Goal: Information Seeking & Learning: Learn about a topic

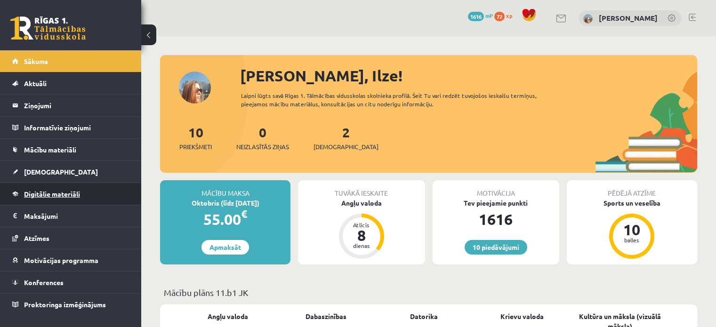
scroll to position [426, 0]
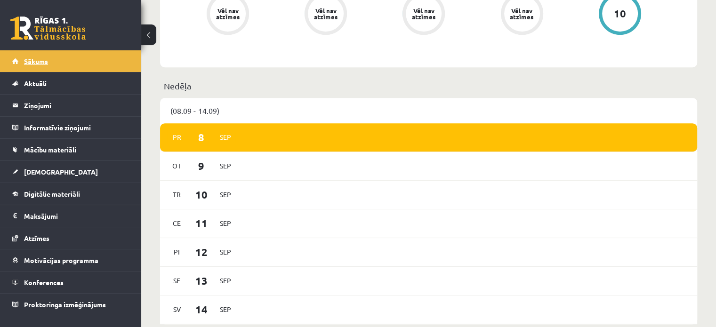
click at [52, 61] on link "Sākums" at bounding box center [70, 61] width 117 height 22
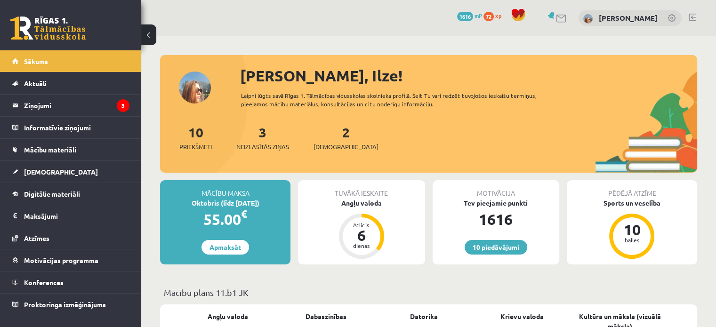
click at [52, 61] on link "Sākums" at bounding box center [70, 61] width 117 height 22
click at [93, 104] on legend "Ziņojumi 3" at bounding box center [76, 106] width 105 height 22
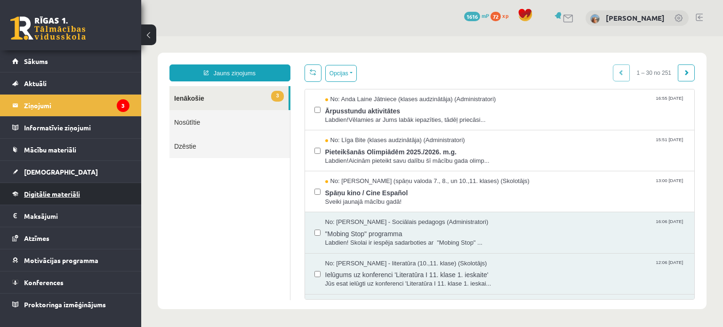
click at [48, 190] on span "Digitālie materiāli" at bounding box center [52, 194] width 56 height 8
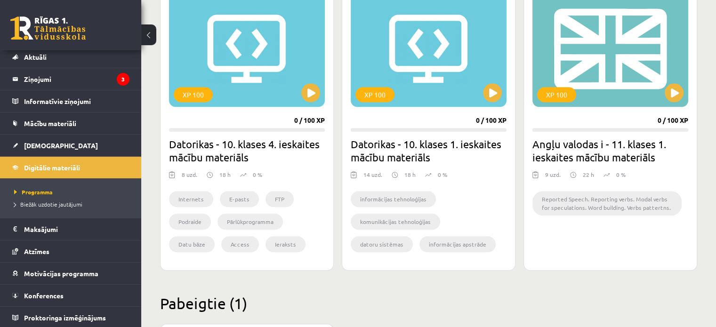
scroll to position [894, 0]
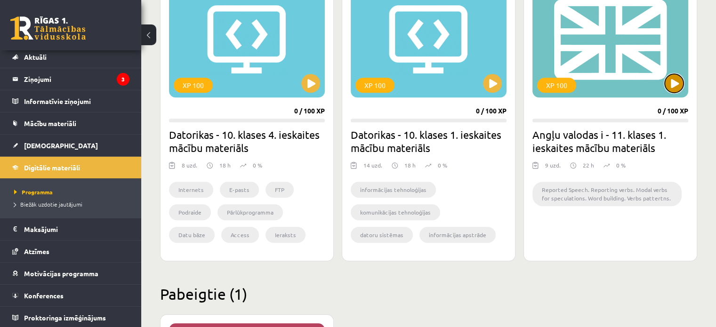
click at [675, 82] on button at bounding box center [674, 83] width 19 height 19
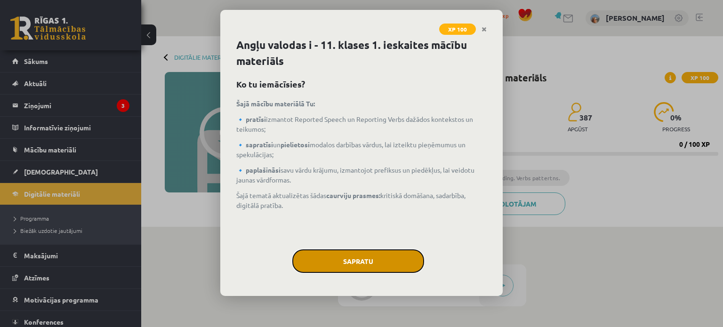
click at [399, 265] on button "Sapratu" at bounding box center [358, 261] width 132 height 24
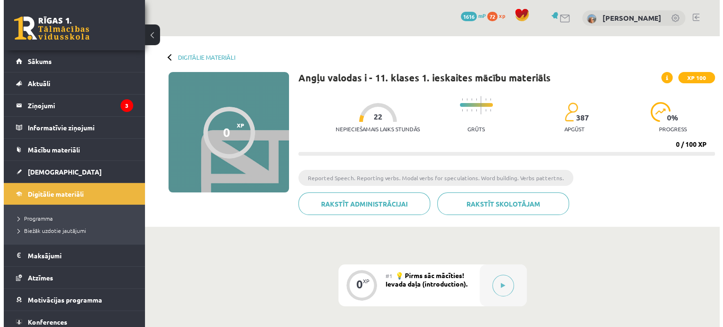
scroll to position [141, 0]
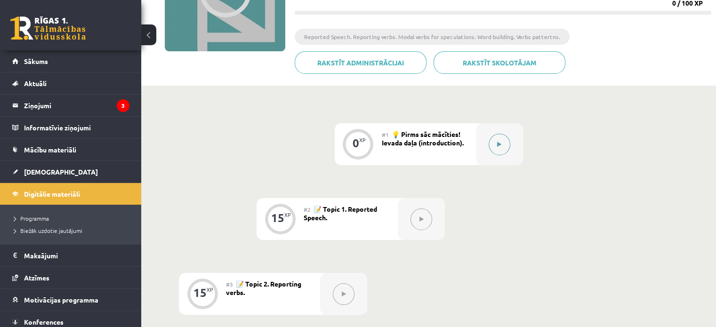
click at [497, 150] on button at bounding box center [500, 145] width 22 height 22
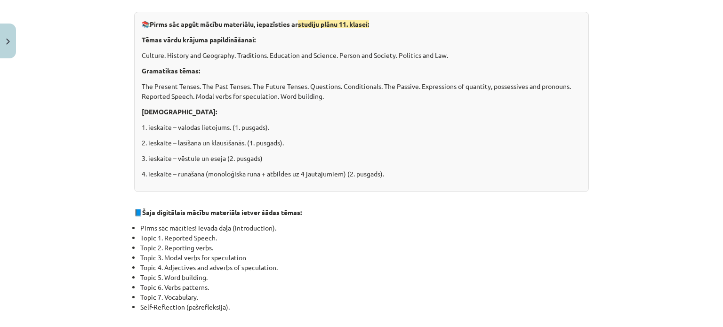
scroll to position [3, 0]
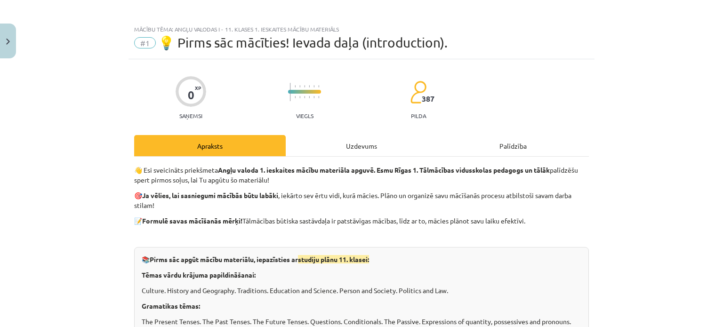
click at [367, 145] on div "Uzdevums" at bounding box center [362, 145] width 152 height 21
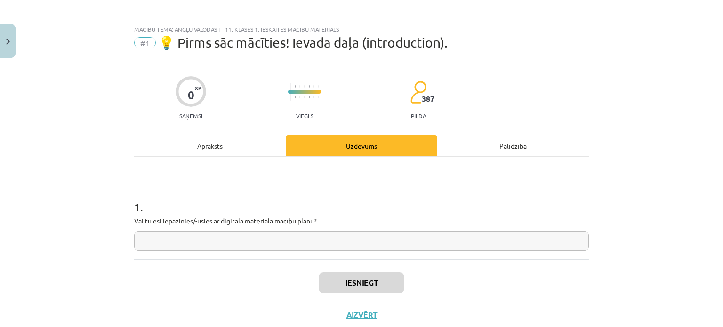
scroll to position [24, 0]
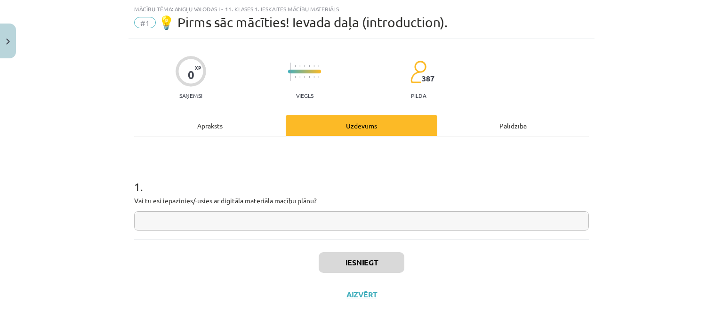
click at [350, 216] on input "text" at bounding box center [361, 220] width 455 height 19
type input "**"
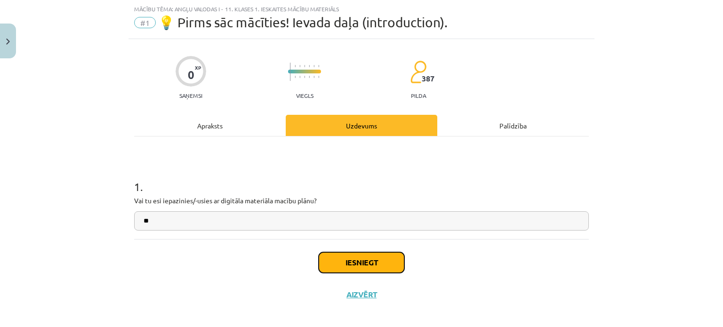
click at [368, 260] on button "Iesniegt" at bounding box center [362, 262] width 86 height 21
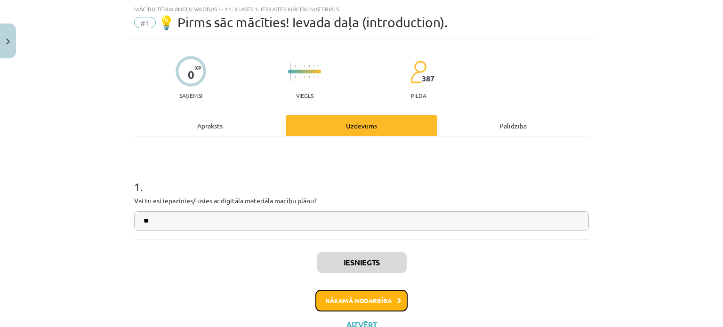
click at [386, 294] on button "Nākamā nodarbība" at bounding box center [361, 301] width 92 height 22
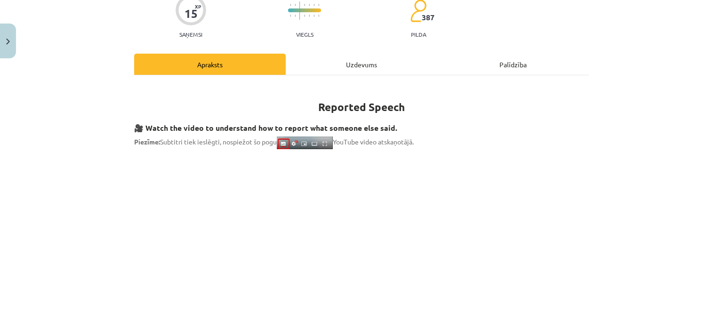
scroll to position [48, 0]
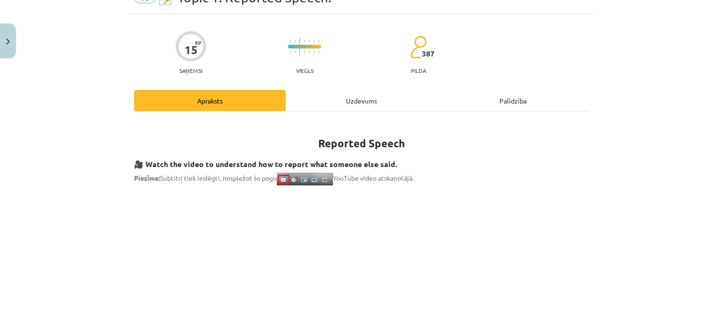
click at [360, 100] on div "Uzdevums" at bounding box center [362, 100] width 152 height 21
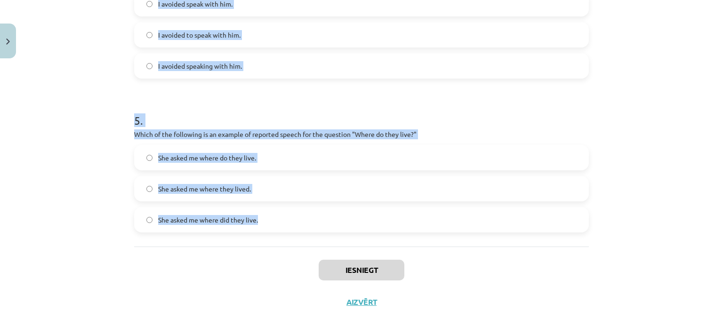
scroll to position [706, 0]
drag, startPoint x: 111, startPoint y: 206, endPoint x: 273, endPoint y: 236, distance: 164.6
click at [273, 236] on div "Mācību tēma: Angļu valodas i - 11. klases 1. ieskaites mācību materiāls #2 📝 To…" at bounding box center [361, 163] width 723 height 327
copy form "1 . Which of the following sentences correctly uses reported speech? He says th…"
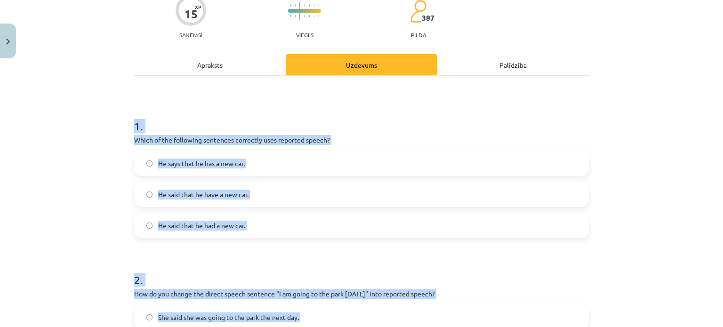
scroll to position [47, 0]
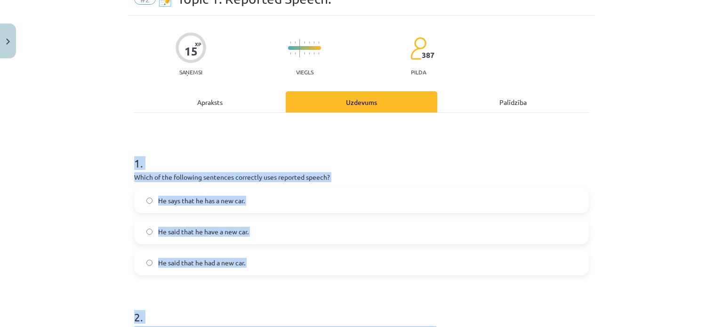
click at [443, 172] on p "Which of the following sentences correctly uses reported speech?" at bounding box center [361, 177] width 455 height 10
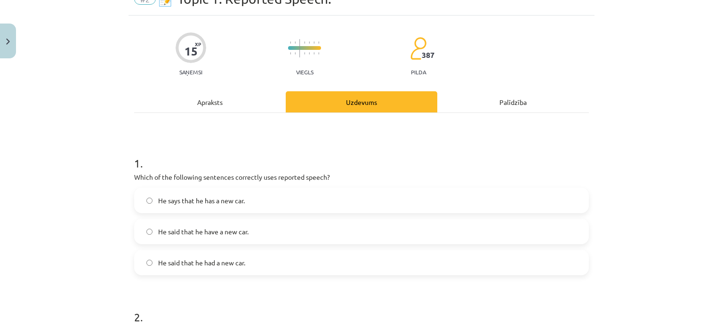
click at [377, 225] on label "He said that he have a new car." at bounding box center [361, 232] width 453 height 24
click at [241, 267] on span "He said that he had a new car." at bounding box center [201, 263] width 87 height 10
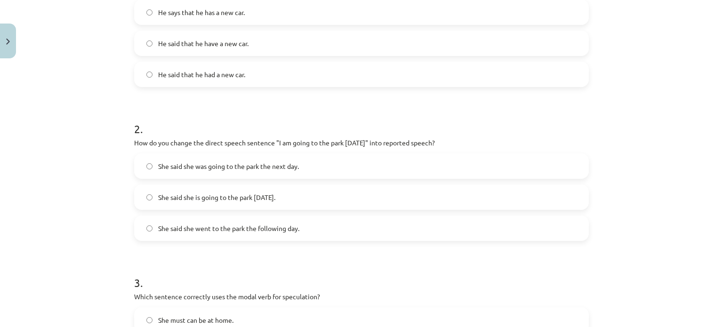
scroll to position [282, 0]
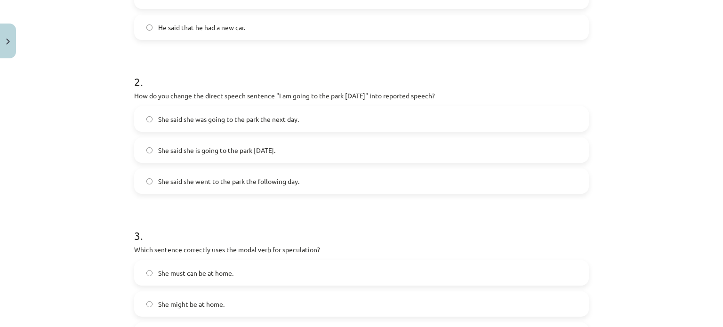
click at [197, 111] on label "She said she was going to the park the next day." at bounding box center [361, 119] width 453 height 24
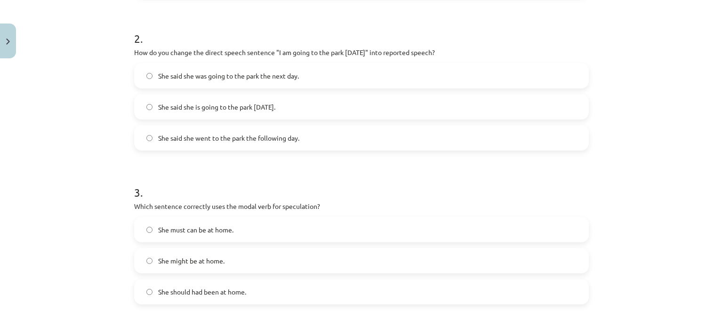
scroll to position [377, 0]
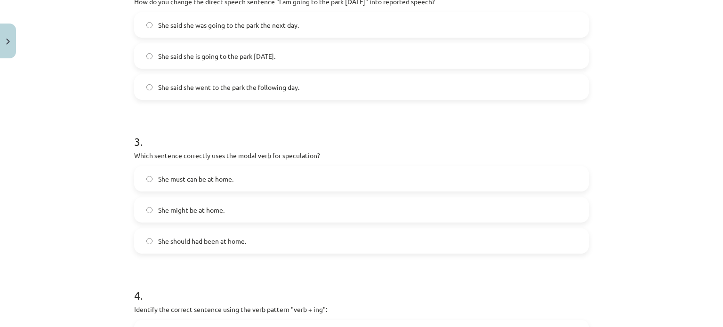
click at [256, 210] on label "She might be at home." at bounding box center [361, 210] width 453 height 24
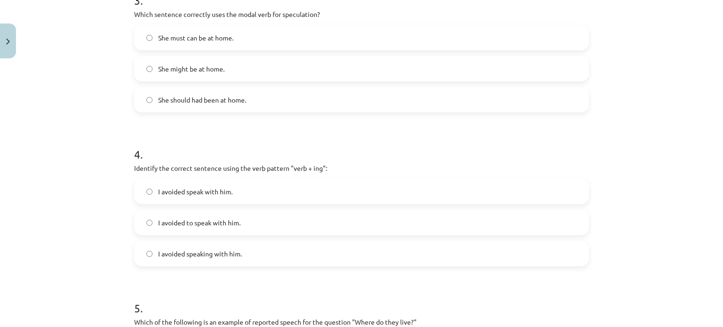
click at [273, 262] on label "I avoided speaking with him." at bounding box center [361, 254] width 453 height 24
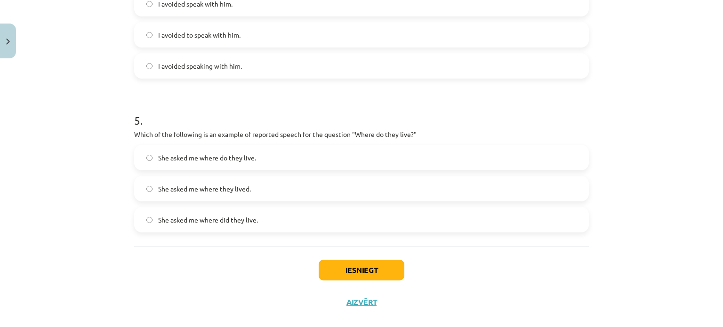
scroll to position [706, 0]
click at [238, 194] on label "She asked me where they lived." at bounding box center [361, 189] width 453 height 24
click at [376, 267] on button "Iesniegt" at bounding box center [362, 269] width 86 height 21
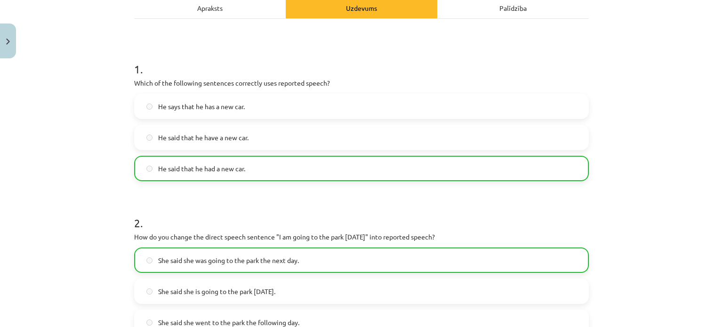
scroll to position [0, 0]
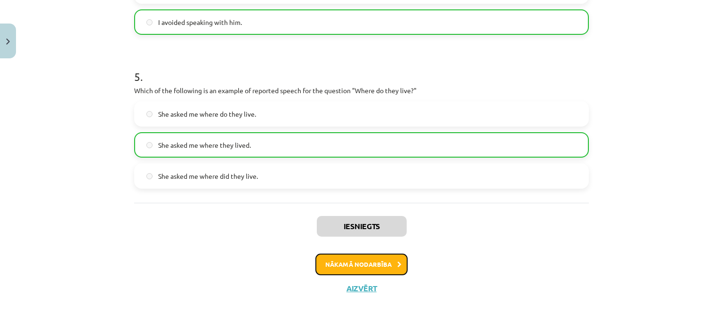
click at [376, 267] on button "Nākamā nodarbība" at bounding box center [361, 265] width 92 height 22
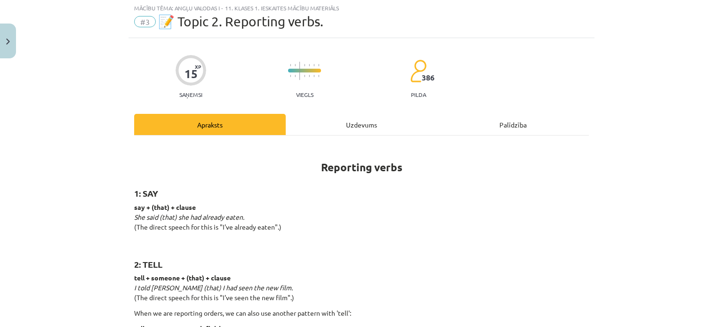
scroll to position [24, 0]
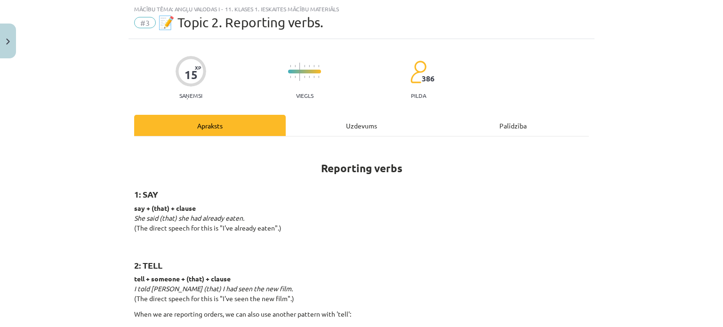
click at [356, 128] on div "Uzdevums" at bounding box center [362, 125] width 152 height 21
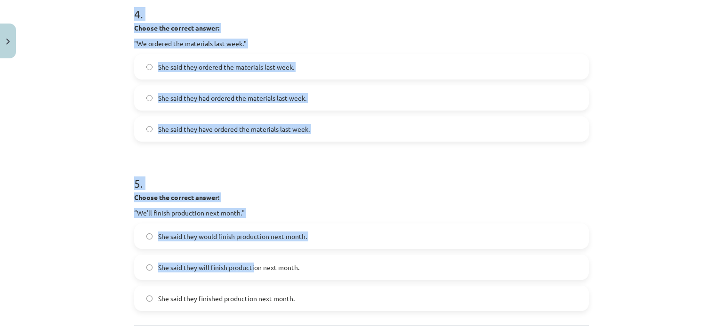
scroll to position [797, 0]
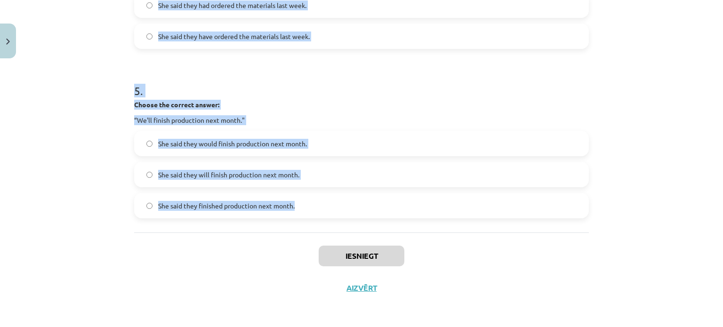
drag, startPoint x: 121, startPoint y: 96, endPoint x: 296, endPoint y: 208, distance: 208.0
click at [296, 208] on div "Mācību tēma: Angļu valodas i - 11. klases 1. ieskaites mācību materiāls #3 📝 To…" at bounding box center [361, 163] width 723 height 327
copy form "1 . Choose the correct answer: "I'm ready for the meeting." He said he'll be re…"
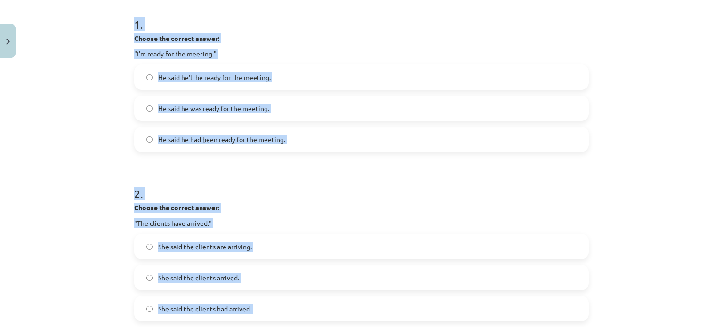
scroll to position [185, 0]
click at [363, 72] on label "He said he'll be ready for the meeting." at bounding box center [361, 78] width 453 height 24
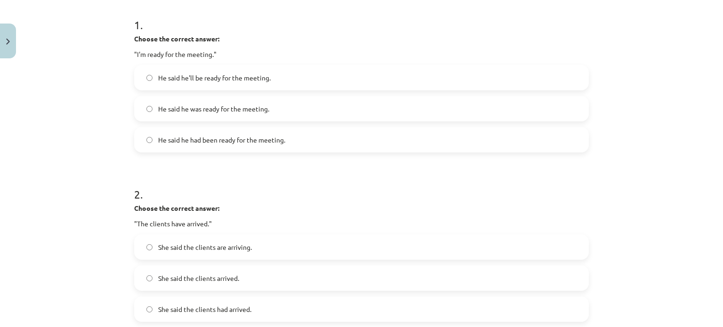
click at [348, 131] on label "He said he had been ready for the meeting." at bounding box center [361, 140] width 453 height 24
click at [297, 110] on label "He said he was ready for the meeting." at bounding box center [361, 109] width 453 height 24
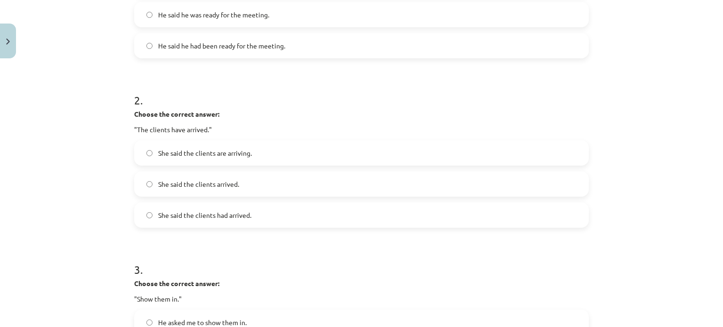
scroll to position [327, 0]
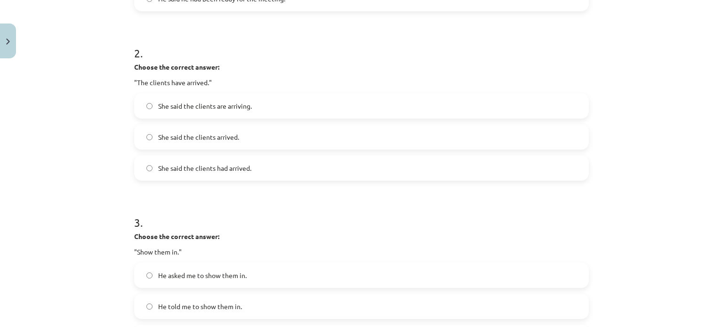
click at [219, 173] on label "She said the clients had arrived." at bounding box center [361, 168] width 453 height 24
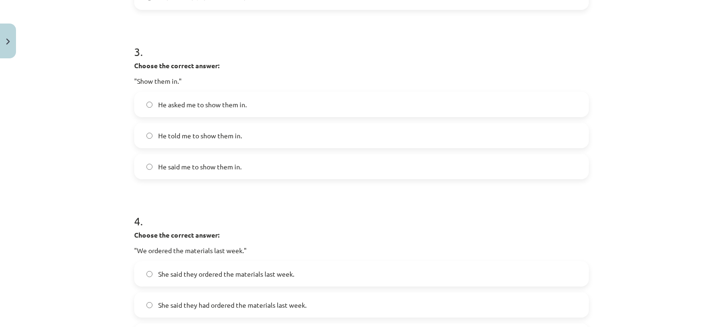
scroll to position [515, 0]
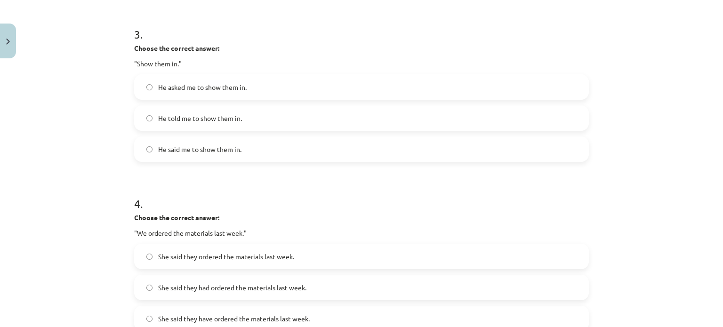
click at [218, 88] on span "He asked me to show them in." at bounding box center [202, 87] width 88 height 10
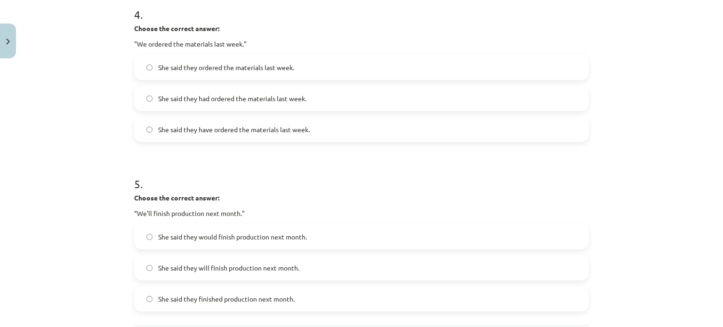
scroll to position [703, 0]
click at [210, 99] on span "She said they had ordered the materials last week." at bounding box center [232, 100] width 148 height 10
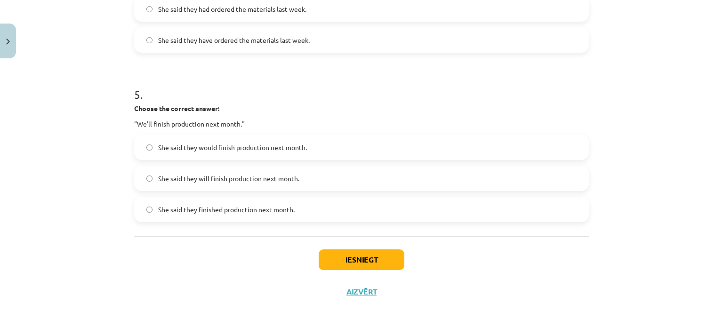
scroll to position [797, 0]
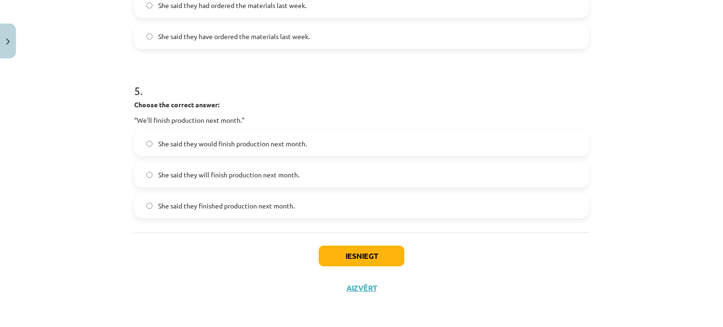
click at [211, 139] on span "She said they would finish production next month." at bounding box center [232, 144] width 149 height 10
click at [355, 256] on button "Iesniegt" at bounding box center [362, 256] width 86 height 21
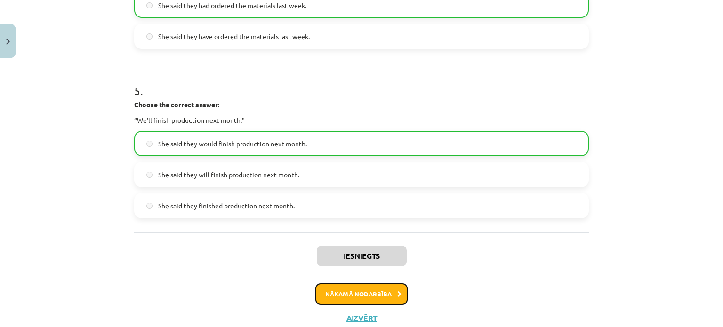
click at [379, 293] on button "Nākamā nodarbība" at bounding box center [361, 294] width 92 height 22
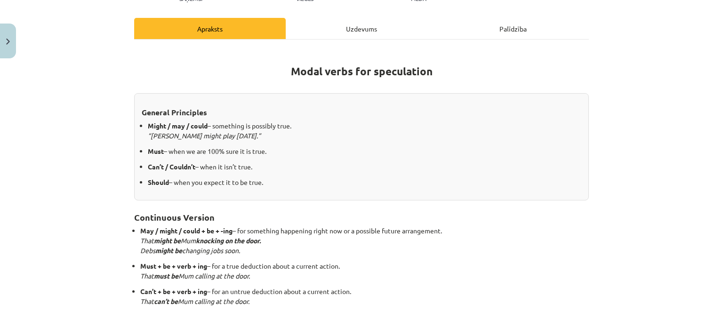
scroll to position [0, 0]
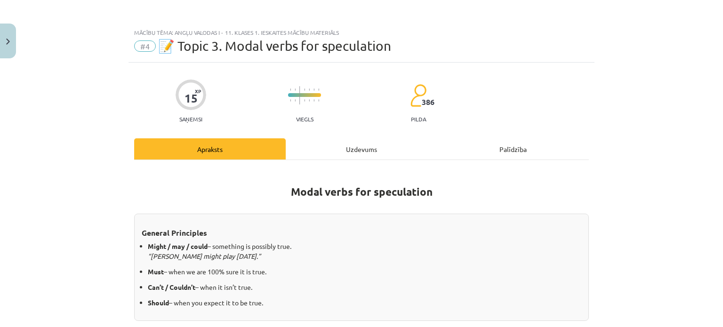
click at [360, 145] on div "Uzdevums" at bounding box center [362, 148] width 152 height 21
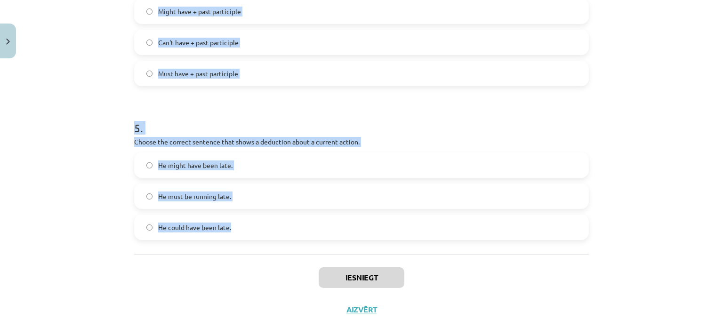
scroll to position [720, 0]
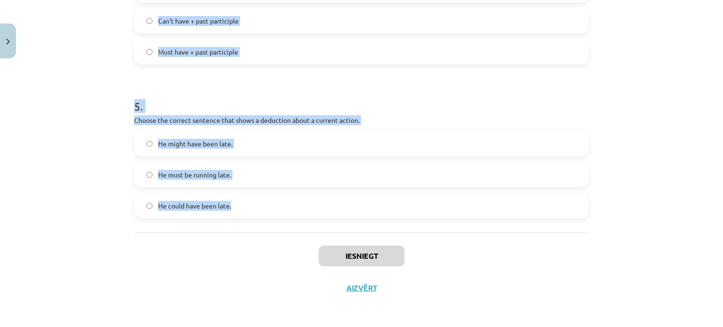
drag, startPoint x: 120, startPoint y: 104, endPoint x: 390, endPoint y: 213, distance: 291.9
click at [390, 213] on div "Mācību tēma: Angļu valodas i - 11. klases 1. ieskaites mācību materiāls #4 📝 To…" at bounding box center [361, 163] width 723 height 327
copy form "Which modal verb would you use to speculate about something that is possibly tr…"
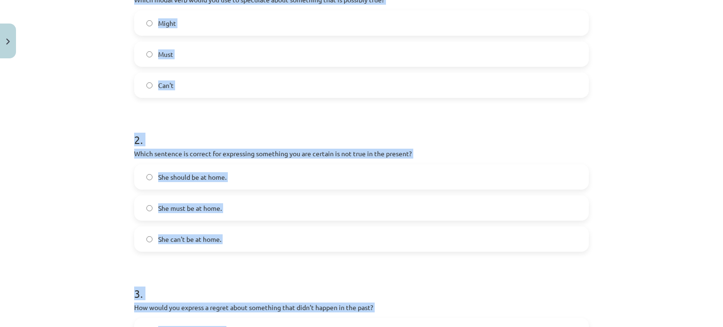
scroll to position [108, 0]
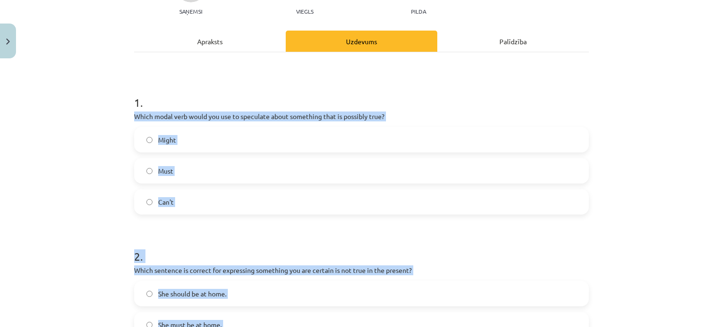
click at [104, 176] on div "Mācību tēma: Angļu valodas i - 11. klases 1. ieskaites mācību materiāls #4 📝 To…" at bounding box center [361, 163] width 723 height 327
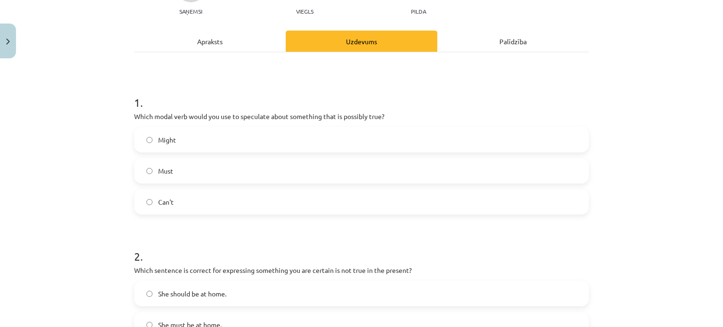
click at [186, 139] on label "Might" at bounding box center [361, 140] width 453 height 24
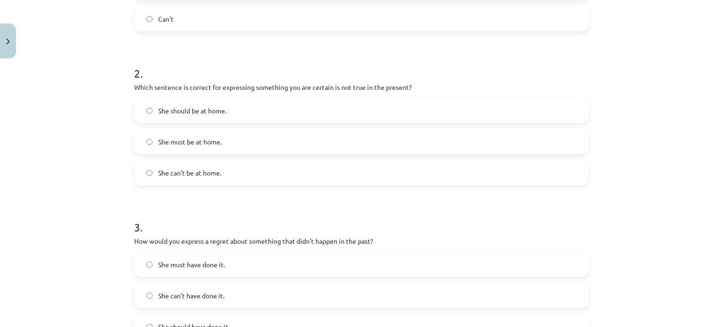
scroll to position [296, 0]
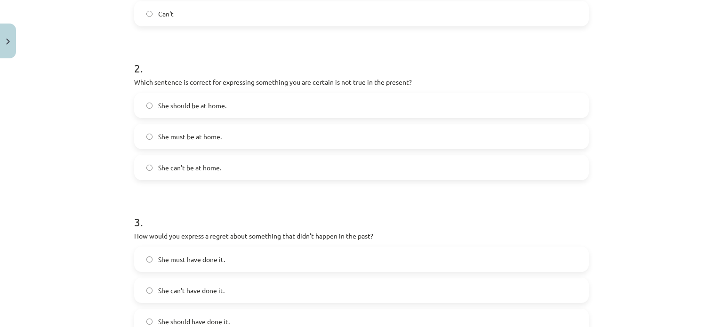
click at [246, 162] on label "She can't be at home." at bounding box center [361, 168] width 453 height 24
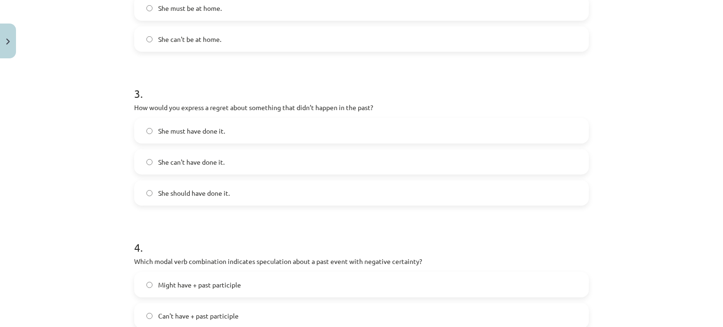
scroll to position [484, 0]
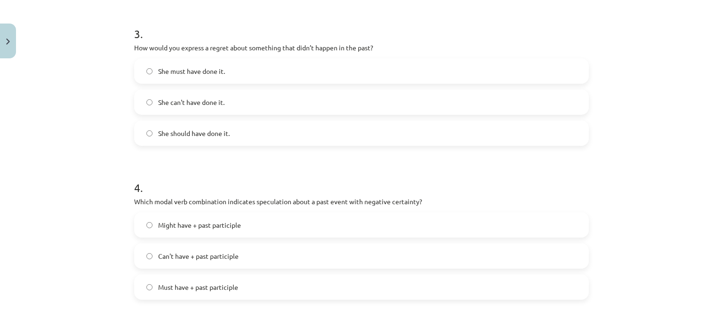
click at [263, 100] on label "She can't have done it." at bounding box center [361, 102] width 453 height 24
click at [343, 126] on label "She should have done it." at bounding box center [361, 133] width 453 height 24
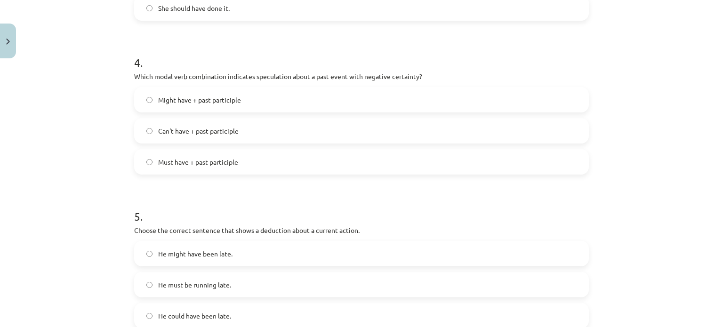
scroll to position [626, 0]
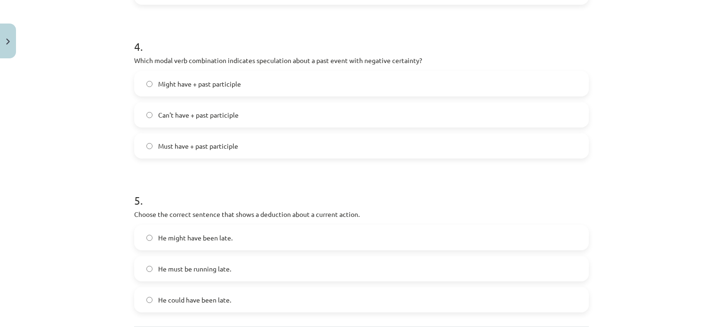
click at [229, 114] on span "Can't have + past participle" at bounding box center [198, 115] width 80 height 10
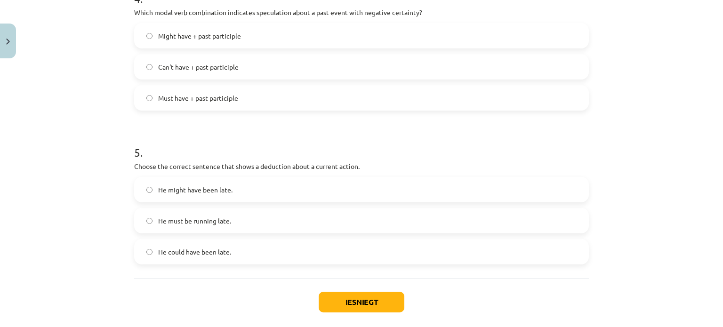
scroll to position [720, 0]
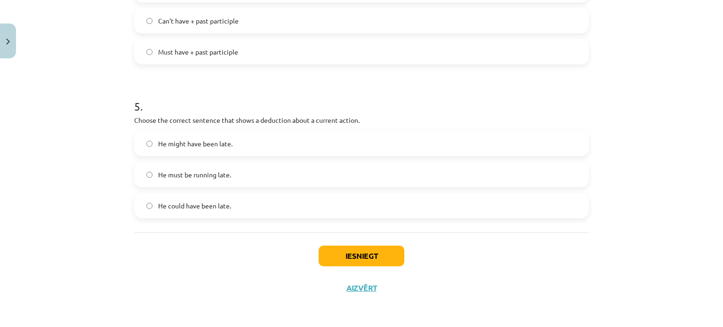
click at [239, 178] on label "He must be running late." at bounding box center [361, 175] width 453 height 24
click at [379, 259] on button "Iesniegt" at bounding box center [362, 256] width 86 height 21
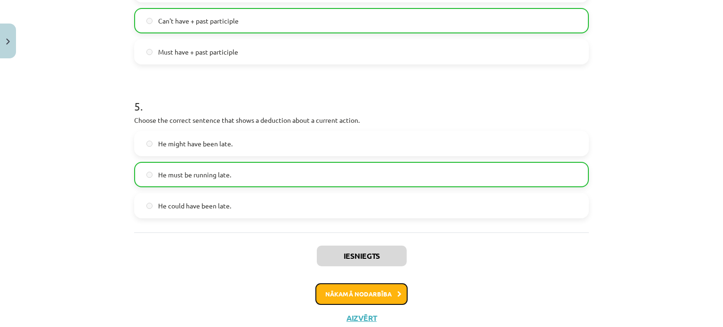
click at [378, 303] on button "Nākamā nodarbība" at bounding box center [361, 294] width 92 height 22
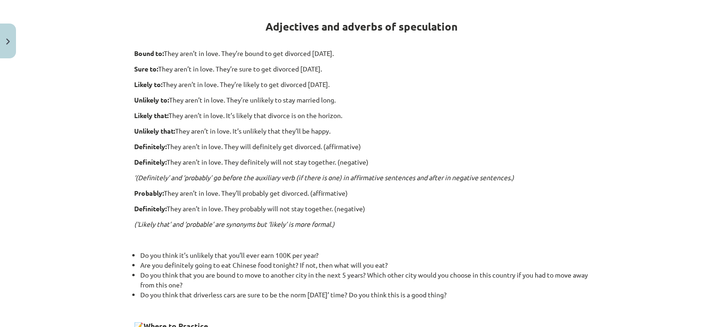
scroll to position [71, 0]
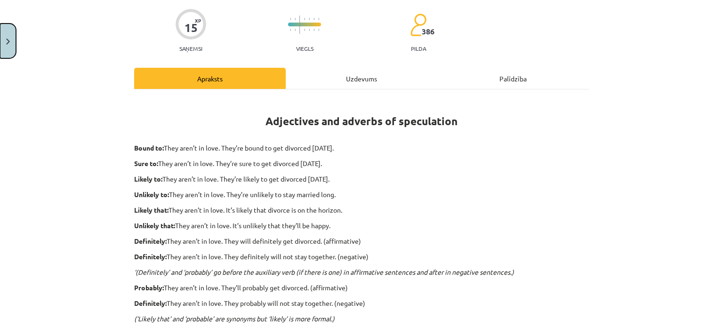
click at [2, 52] on button "Close" at bounding box center [8, 41] width 16 height 35
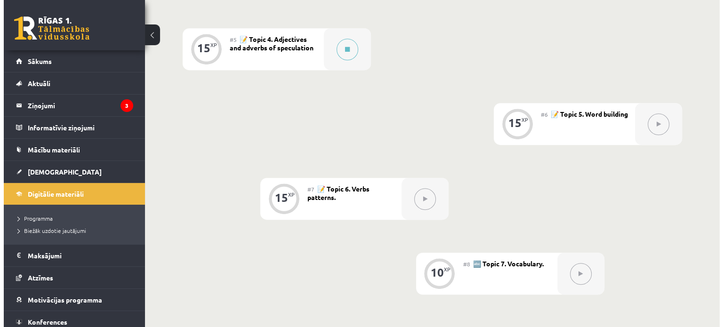
scroll to position [461, 0]
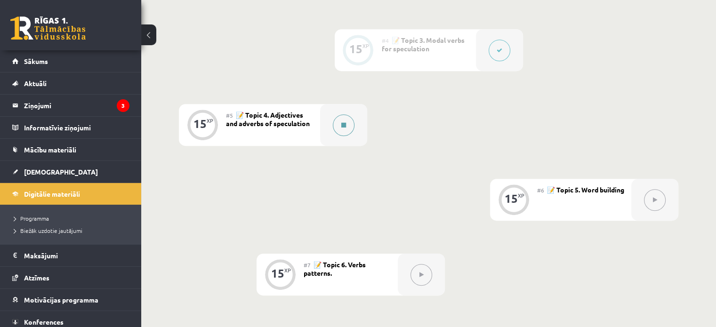
click at [334, 129] on button at bounding box center [344, 125] width 22 height 22
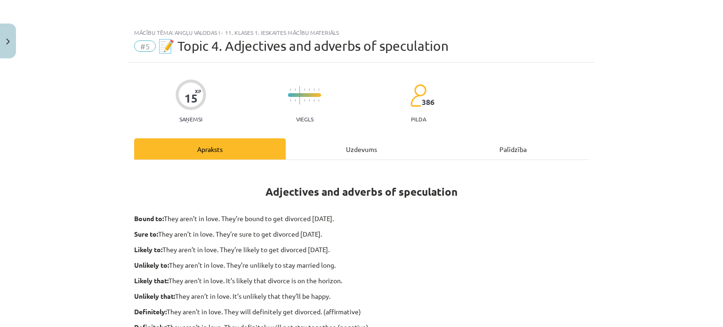
click at [356, 150] on div "Uzdevums" at bounding box center [362, 148] width 152 height 21
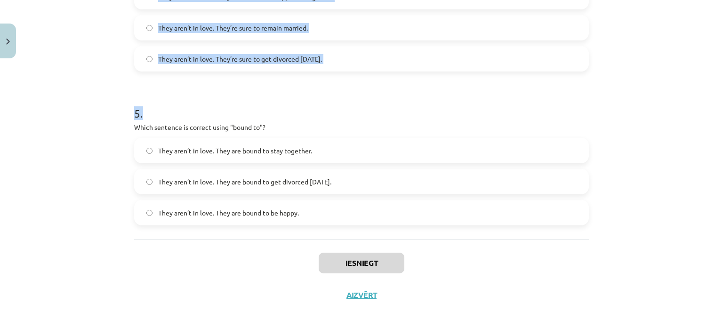
scroll to position [735, 0]
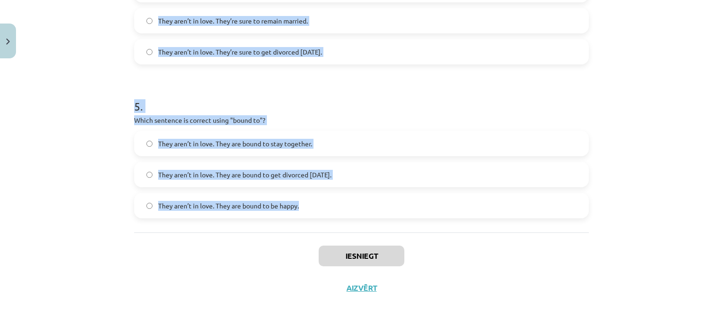
drag, startPoint x: 119, startPoint y: 6, endPoint x: 333, endPoint y: 200, distance: 288.6
click at [333, 200] on div "Mācību tēma: Angļu valodas i - 11. klases 1. ieskaites mācību materiāls #5 📝 To…" at bounding box center [361, 163] width 723 height 327
copy form "Choose the correct sentence using "probably" in an affirmative context: They ar…"
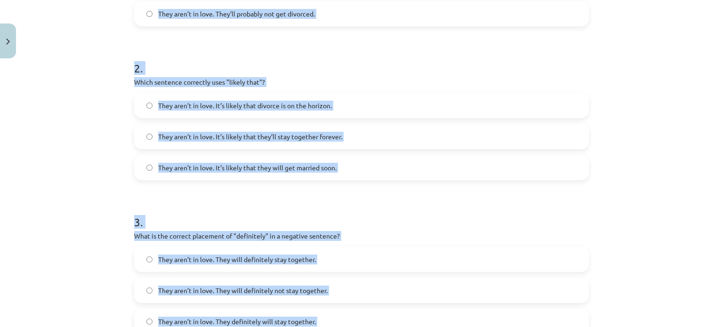
scroll to position [170, 0]
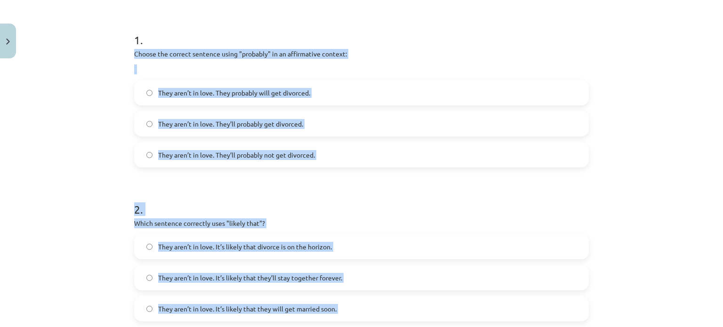
click at [474, 50] on p "Choose the correct sentence using "probably" in an affirmative context:" at bounding box center [361, 54] width 455 height 10
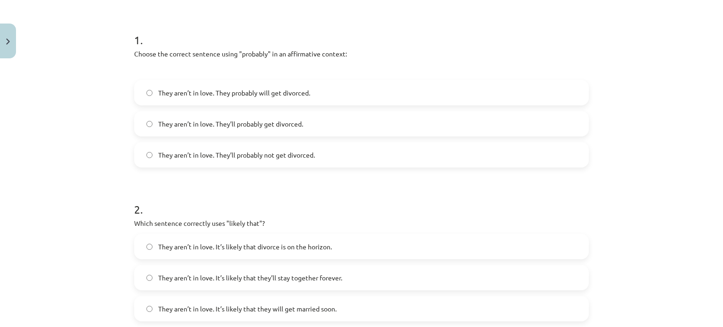
click at [481, 33] on h1 "1 ." at bounding box center [361, 31] width 455 height 29
click at [315, 127] on label "They aren’t in love. They’ll probably get divorced." at bounding box center [361, 124] width 453 height 24
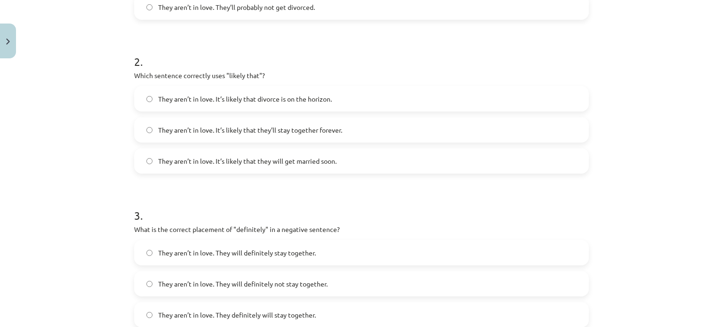
scroll to position [359, 0]
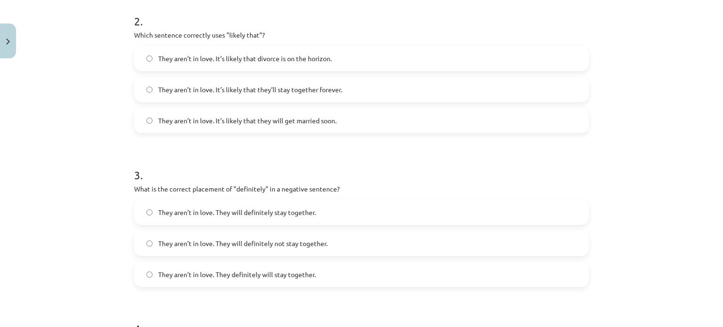
click at [283, 56] on span "They aren’t in love. It’s likely that divorce is on the horizon." at bounding box center [245, 59] width 174 height 10
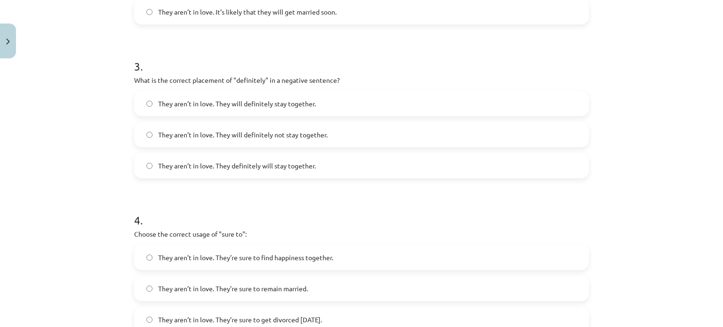
scroll to position [500, 0]
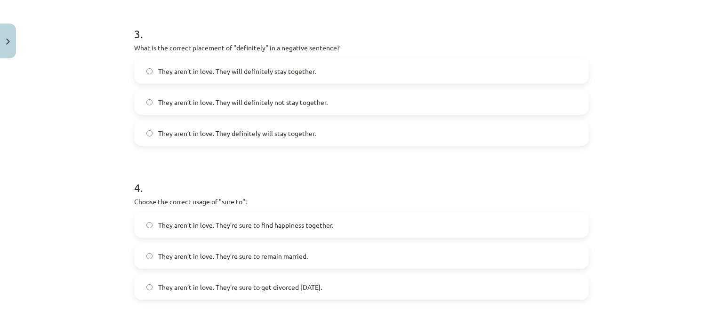
click at [330, 100] on label "They aren’t in love. They will definitely not stay together." at bounding box center [361, 102] width 453 height 24
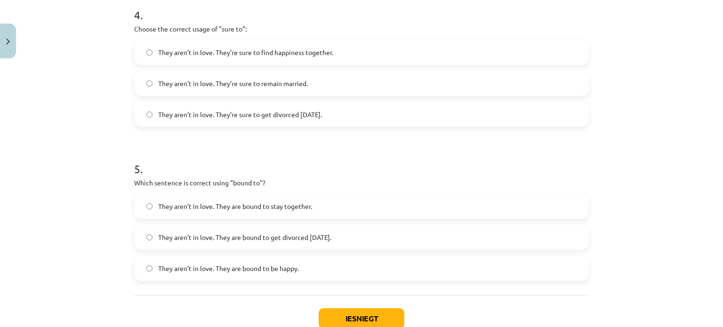
scroll to position [688, 0]
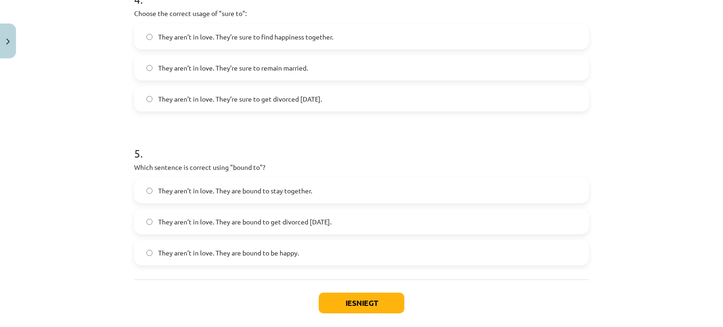
click at [274, 66] on span "They aren’t in love. They’re sure to remain married." at bounding box center [233, 68] width 150 height 10
click at [282, 97] on span "They aren’t in love. They’re sure to get divorced within six months." at bounding box center [240, 99] width 164 height 10
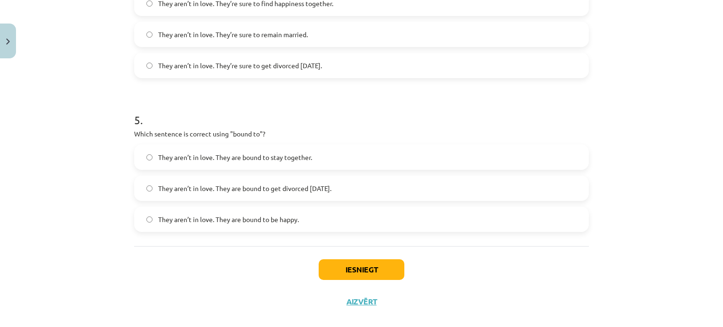
scroll to position [735, 0]
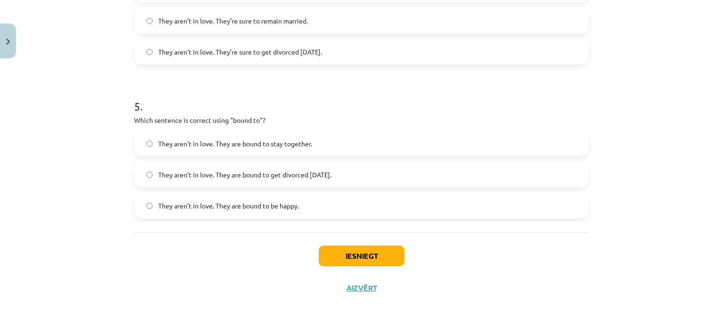
click at [255, 176] on span "They aren’t in love. They are bound to get divorced within six months." at bounding box center [244, 175] width 173 height 10
click at [341, 256] on button "Iesniegt" at bounding box center [362, 256] width 86 height 21
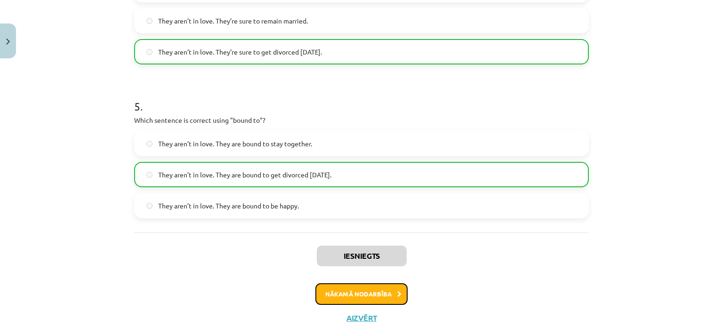
click at [401, 293] on button "Nākamā nodarbība" at bounding box center [361, 294] width 92 height 22
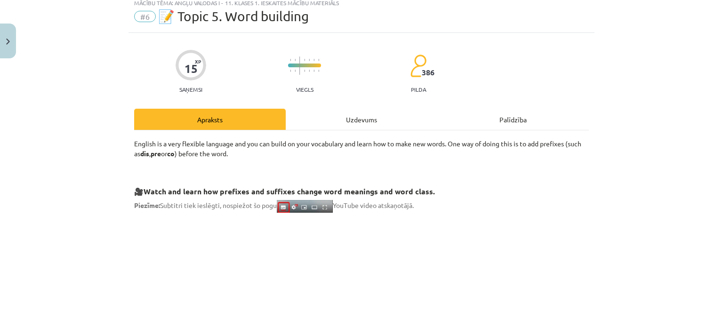
scroll to position [24, 0]
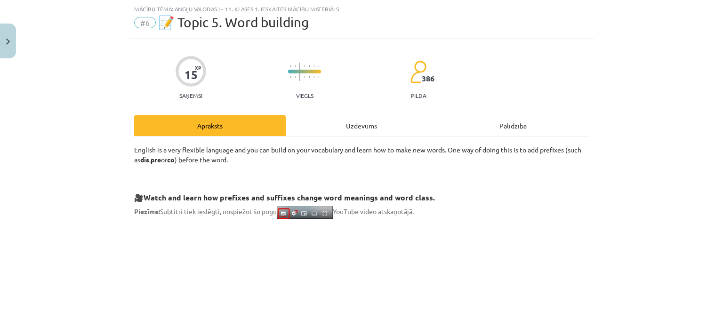
click at [348, 125] on div "Uzdevums" at bounding box center [362, 125] width 152 height 21
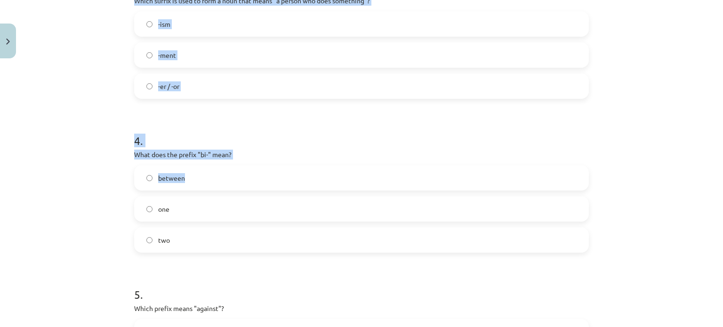
scroll to position [735, 0]
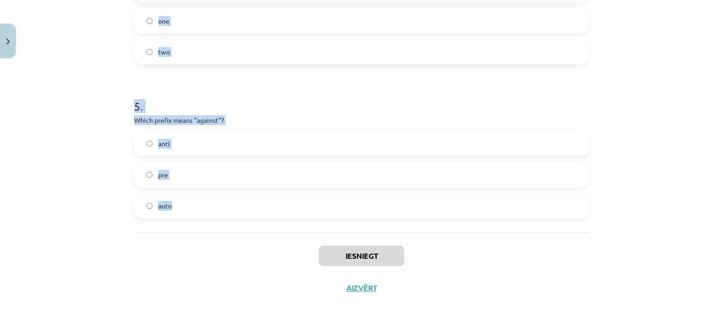
drag, startPoint x: 120, startPoint y: 147, endPoint x: 286, endPoint y: 207, distance: 177.0
click at [286, 207] on div "Mācību tēma: Angļu valodas i - 11. klases 1. ieskaites mācību materiāls #6 📝 To…" at bounding box center [361, 163] width 723 height 327
copy form "What does the prefix "sub-" mean? under across above 2 . Which of the following…"
click at [331, 109] on h1 "5 ." at bounding box center [361, 97] width 455 height 29
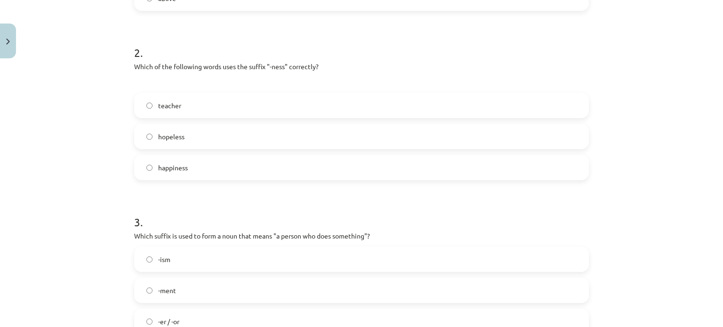
scroll to position [170, 0]
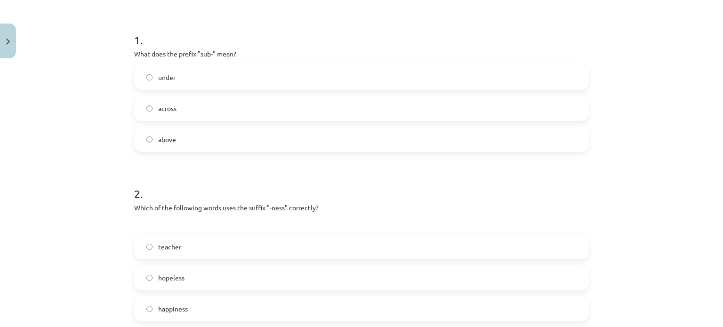
click at [252, 73] on label "under" at bounding box center [361, 77] width 453 height 24
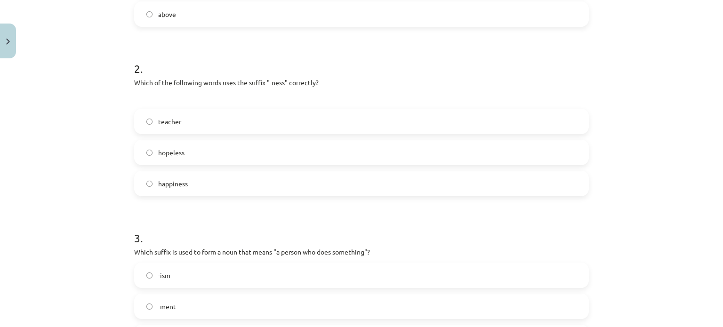
scroll to position [312, 0]
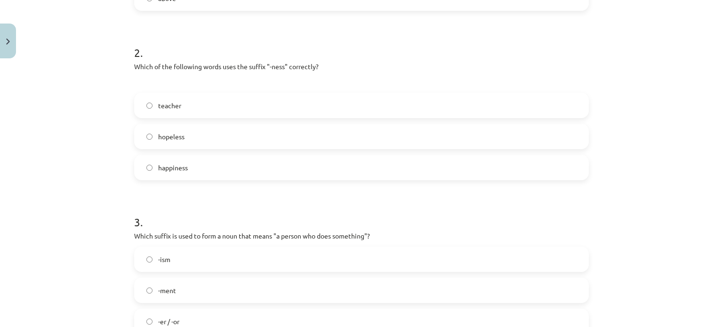
click at [256, 143] on label "hopeless" at bounding box center [361, 137] width 453 height 24
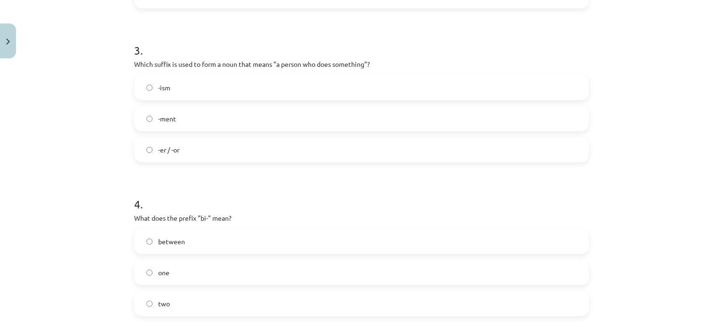
scroll to position [500, 0]
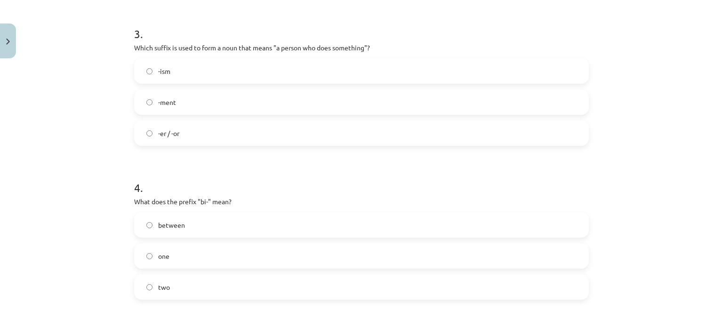
click at [222, 128] on label "-er / -or" at bounding box center [361, 133] width 453 height 24
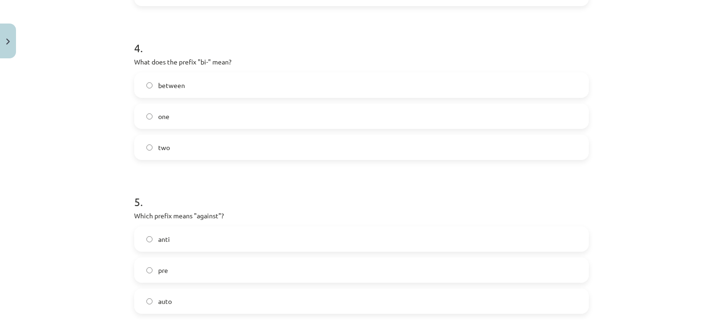
scroll to position [641, 0]
click at [245, 154] on label "two" at bounding box center [361, 146] width 453 height 24
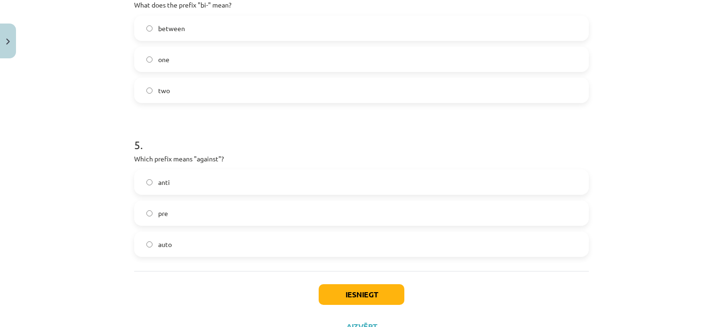
scroll to position [735, 0]
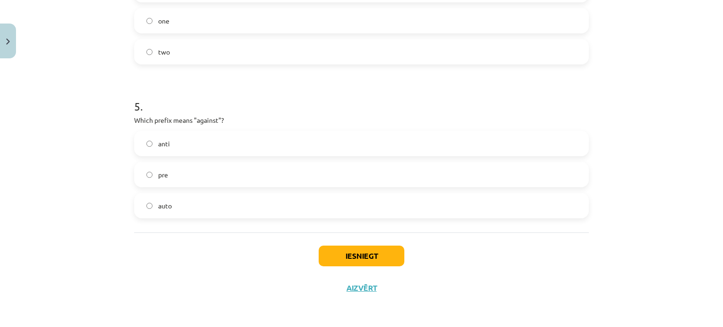
click at [224, 139] on label "anti" at bounding box center [361, 144] width 453 height 24
click at [362, 256] on button "Iesniegt" at bounding box center [362, 256] width 86 height 21
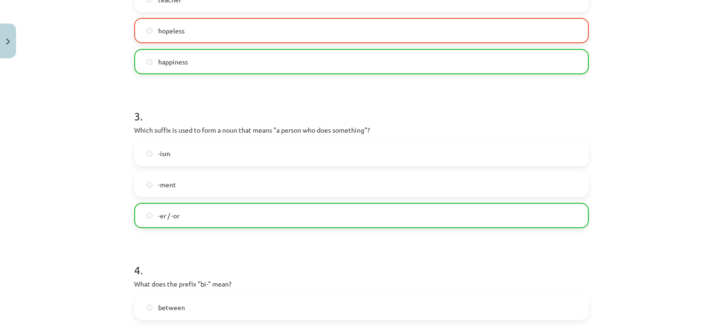
scroll to position [406, 0]
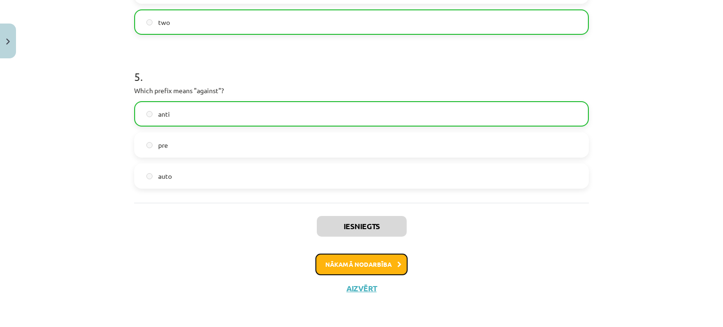
click at [361, 263] on button "Nākamā nodarbība" at bounding box center [361, 265] width 92 height 22
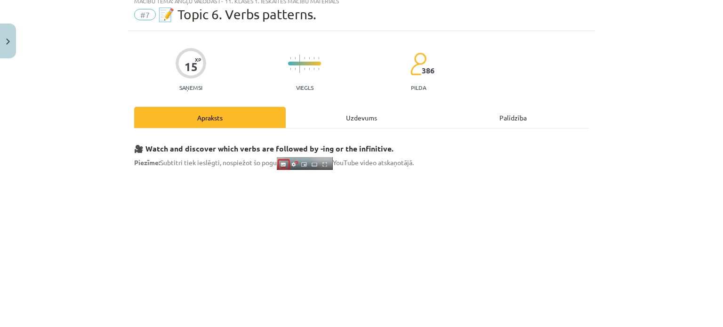
scroll to position [24, 0]
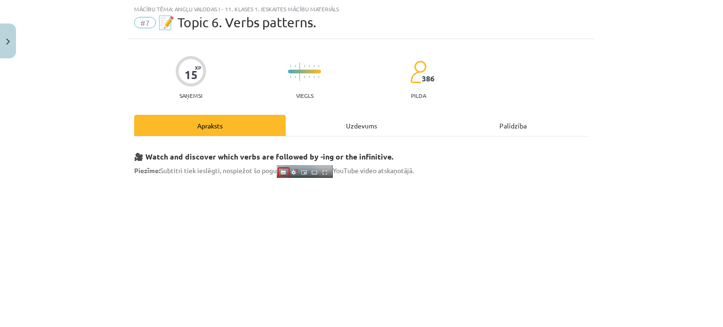
click at [352, 128] on div "Uzdevums" at bounding box center [362, 125] width 152 height 21
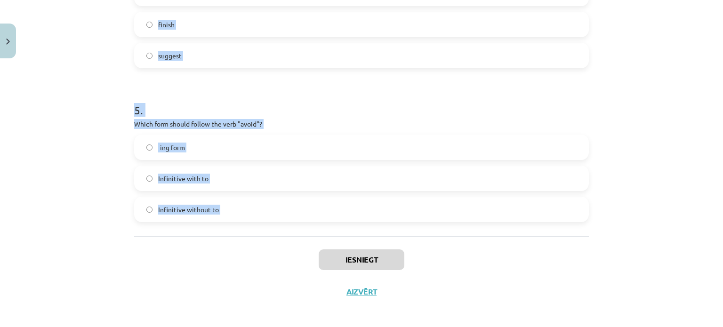
scroll to position [720, 0]
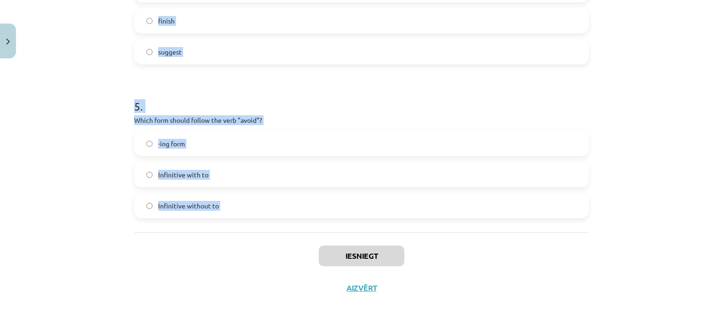
drag, startPoint x: 128, startPoint y: 223, endPoint x: 314, endPoint y: 264, distance: 190.3
copy form "What is the difference in meaning between "stop talking" and "stop to talk"? "S…"
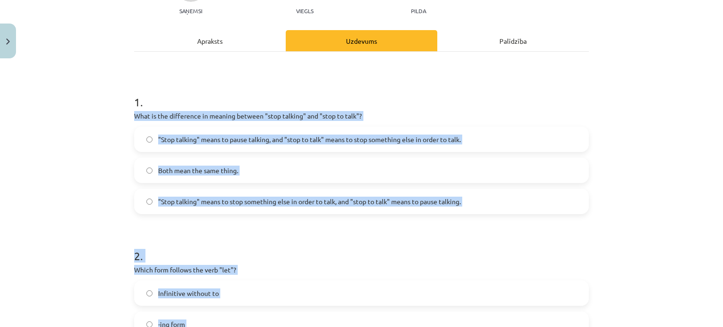
scroll to position [108, 0]
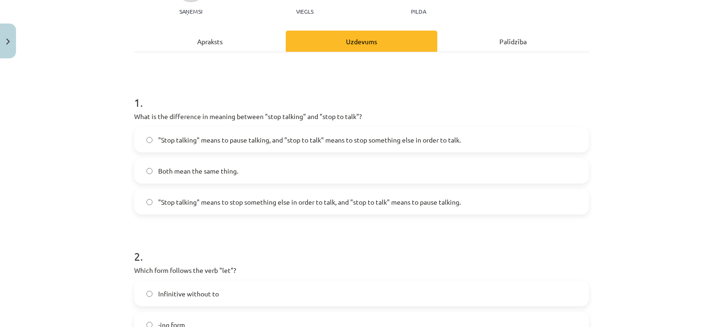
click at [275, 88] on h1 "1 ." at bounding box center [361, 94] width 455 height 29
click at [273, 142] on span ""Stop talking" means to pause talking, and "stop to talk" means to stop somethi…" at bounding box center [309, 140] width 303 height 10
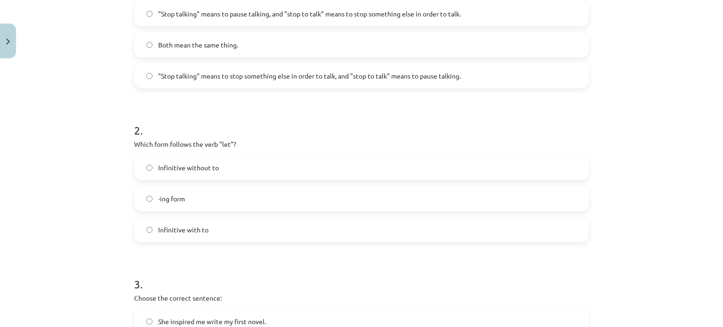
scroll to position [296, 0]
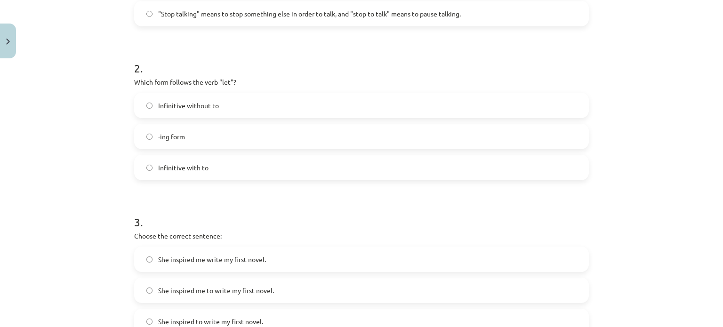
click at [290, 99] on label "Infinitive without to" at bounding box center [361, 106] width 453 height 24
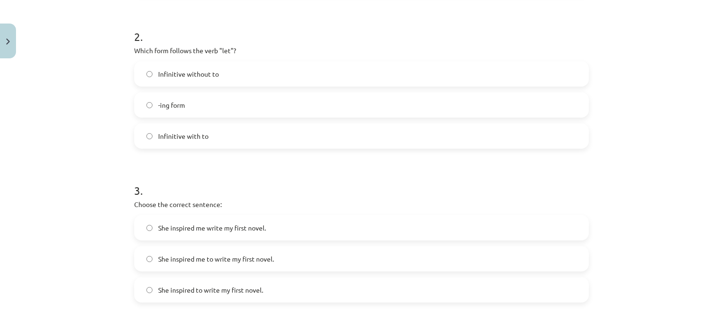
scroll to position [390, 0]
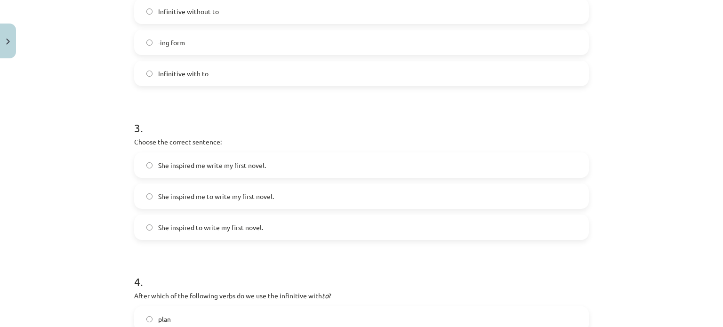
click at [328, 65] on label "Infinitive with to" at bounding box center [361, 74] width 453 height 24
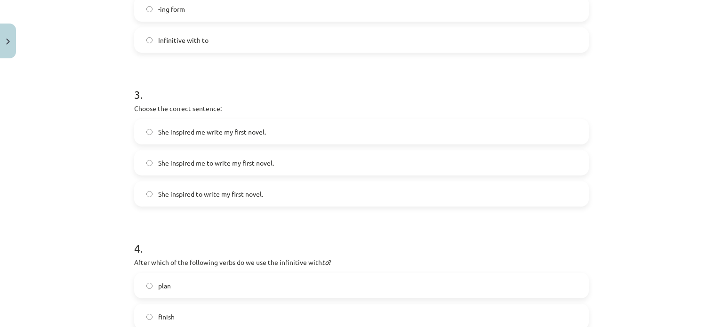
scroll to position [484, 0]
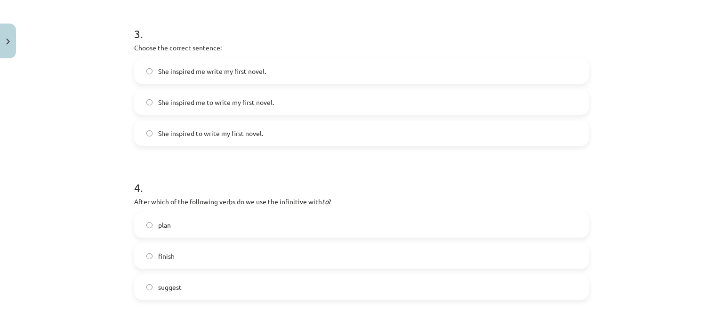
click at [248, 225] on label "plan" at bounding box center [361, 225] width 453 height 24
click at [213, 104] on span "She inspired me to write my first novel." at bounding box center [216, 102] width 116 height 10
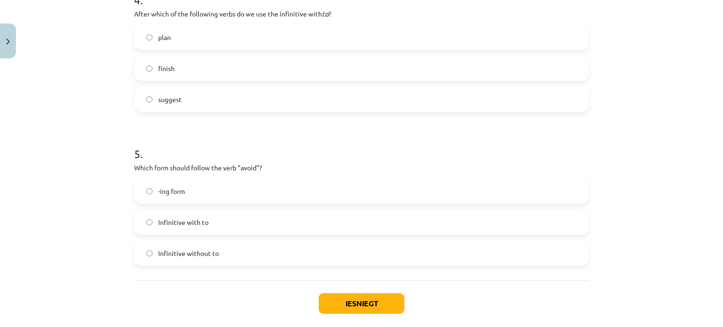
scroll to position [720, 0]
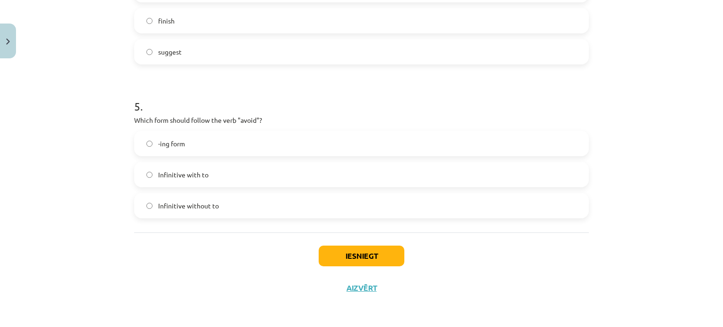
click at [217, 146] on label "-ing form" at bounding box center [361, 144] width 453 height 24
click at [339, 258] on button "Iesniegt" at bounding box center [362, 256] width 86 height 21
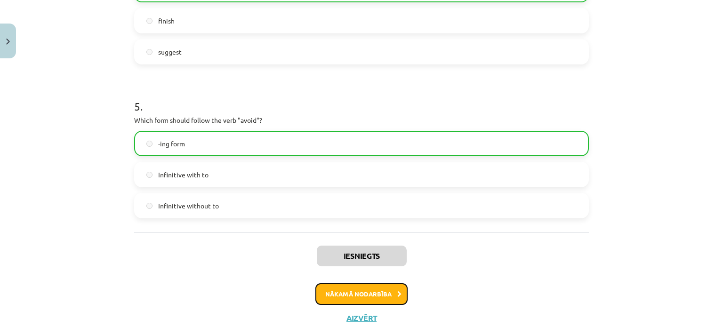
click at [366, 292] on button "Nākamā nodarbība" at bounding box center [361, 294] width 92 height 22
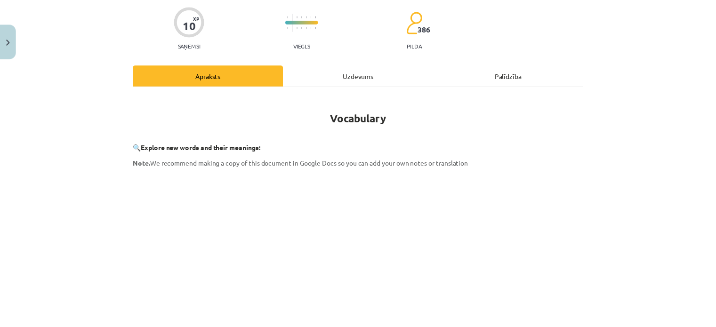
scroll to position [71, 0]
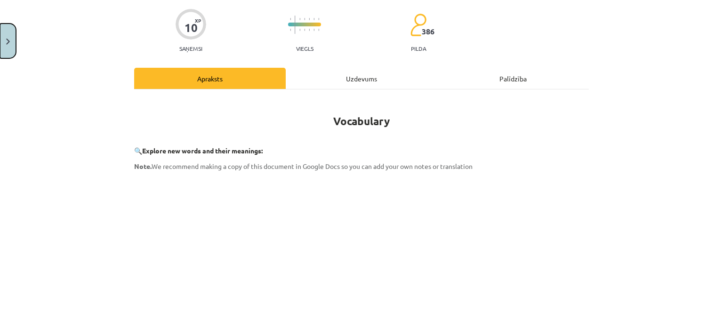
click at [15, 48] on button "Close" at bounding box center [8, 41] width 16 height 35
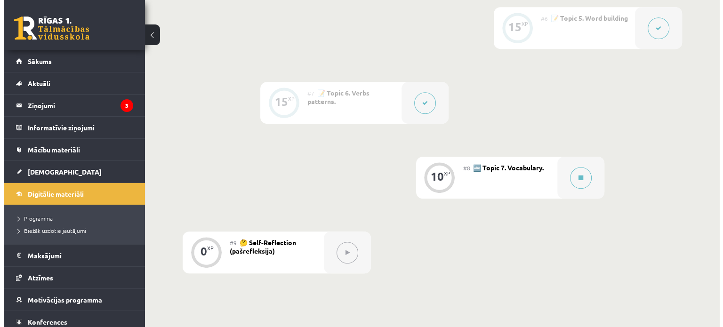
scroll to position [649, 0]
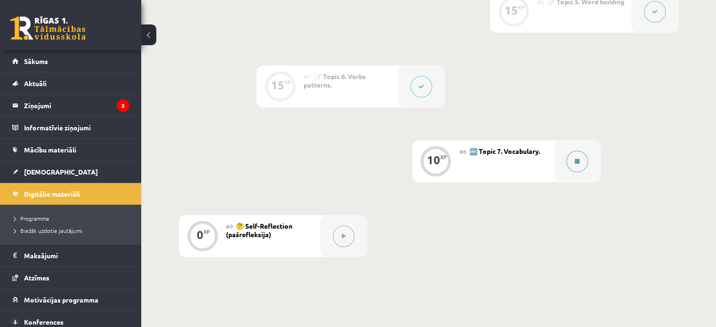
click at [576, 167] on button at bounding box center [577, 162] width 22 height 22
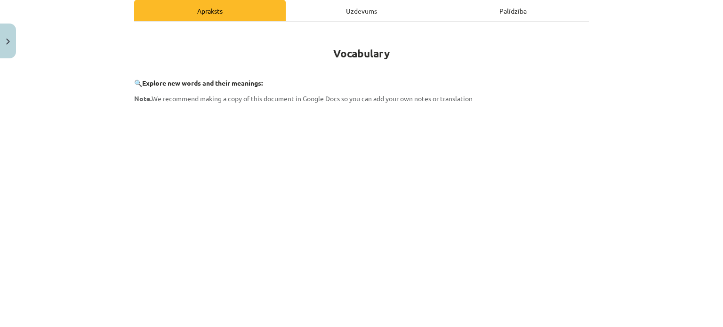
scroll to position [141, 0]
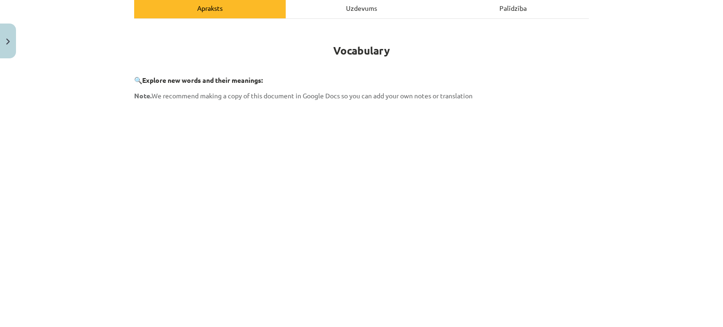
click at [348, 4] on div "Uzdevums" at bounding box center [362, 7] width 152 height 21
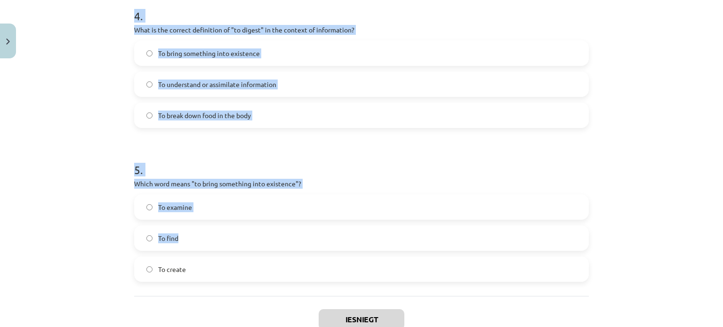
scroll to position [751, 0]
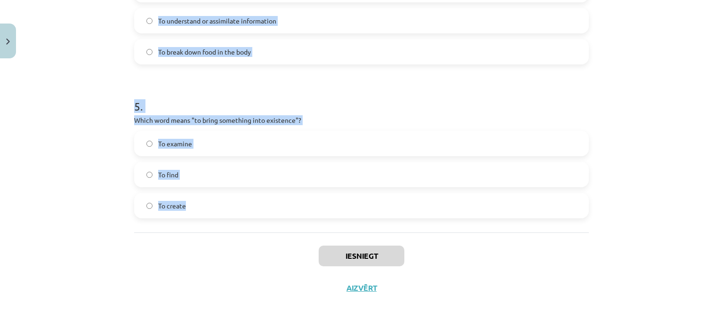
drag, startPoint x: 132, startPoint y: 103, endPoint x: 339, endPoint y: 199, distance: 228.1
click at [339, 199] on div "Mācību tēma: Angļu valodas i - 11. klases 1. ieskaites mācību materiāls #8 🔤 To…" at bounding box center [361, 163] width 723 height 327
copy form "1 . Which of the following means "the surroundings or conditions in which a per…"
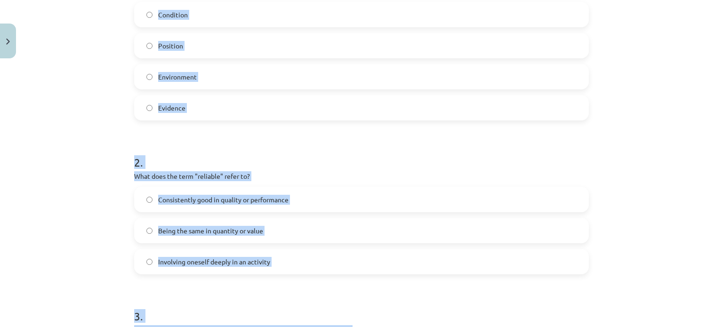
scroll to position [139, 0]
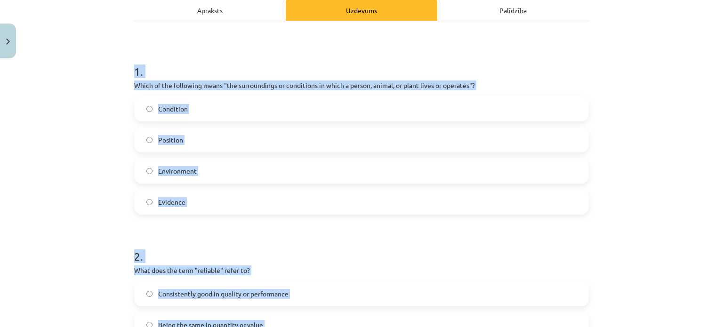
click at [76, 147] on div "Mācību tēma: Angļu valodas i - 11. klases 1. ieskaites mācību materiāls #8 🔤 To…" at bounding box center [361, 163] width 723 height 327
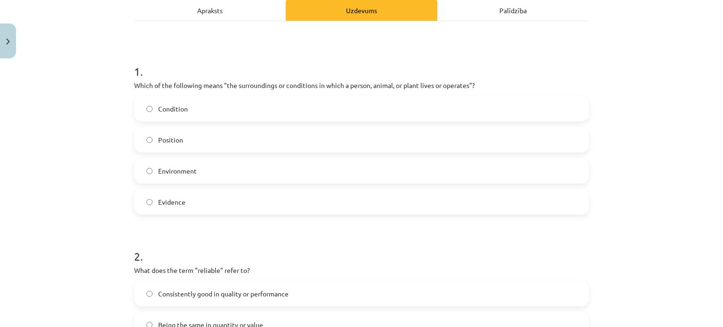
click at [201, 171] on label "Environment" at bounding box center [361, 171] width 453 height 24
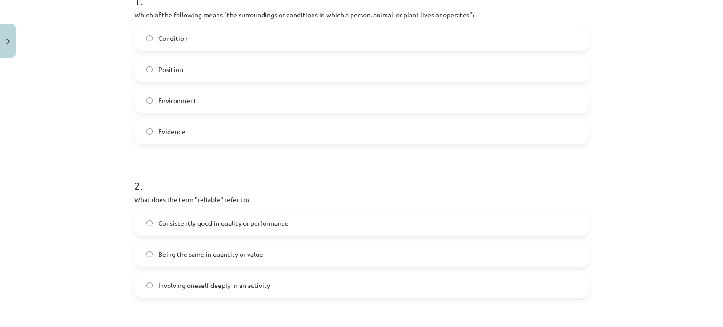
scroll to position [327, 0]
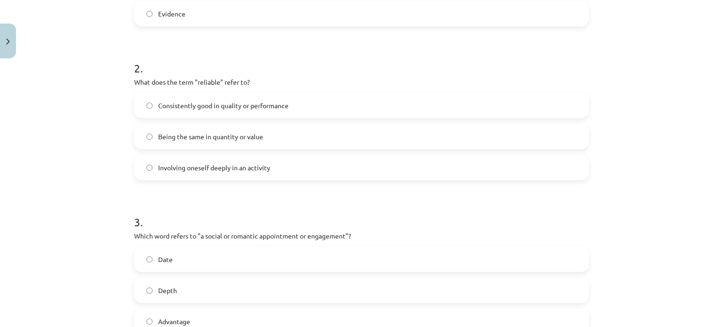
click at [333, 111] on label "Consistently good in quality or performance" at bounding box center [361, 106] width 453 height 24
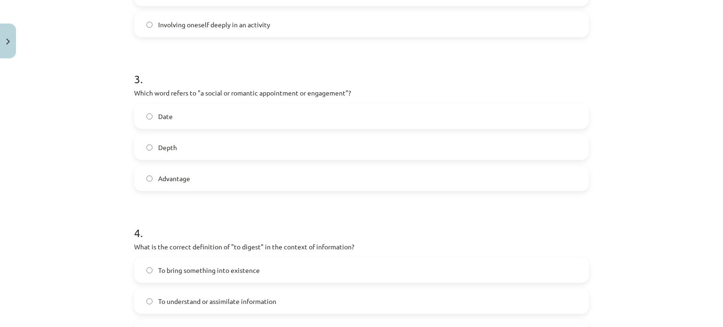
scroll to position [515, 0]
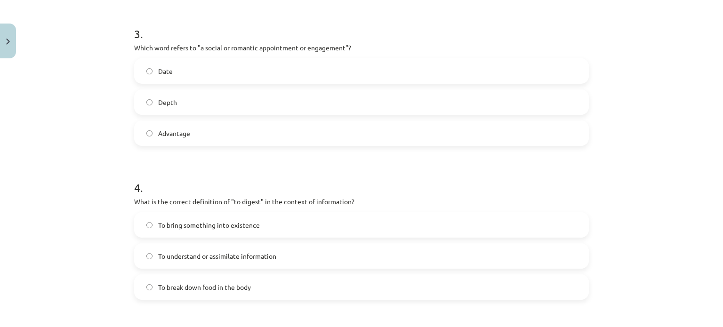
click at [249, 75] on label "Date" at bounding box center [361, 71] width 453 height 24
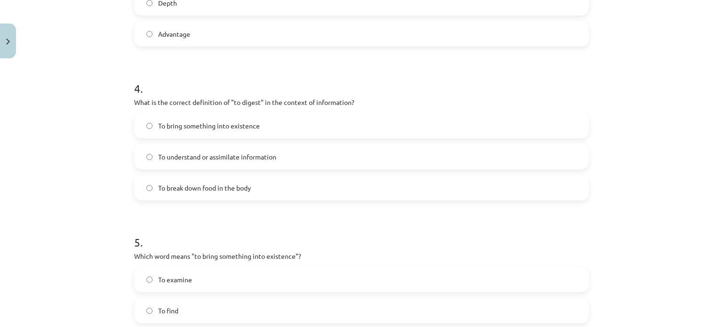
scroll to position [610, 0]
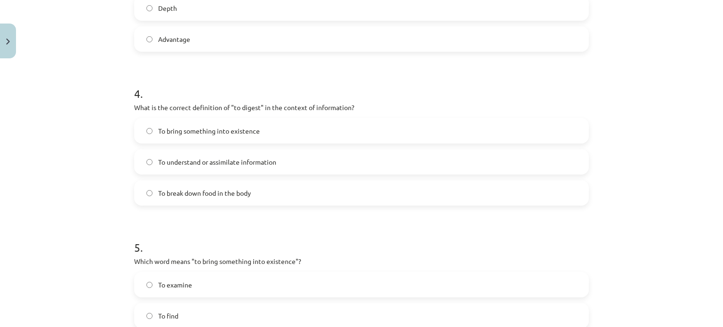
click at [337, 160] on label "To understand or assimilate information" at bounding box center [361, 162] width 453 height 24
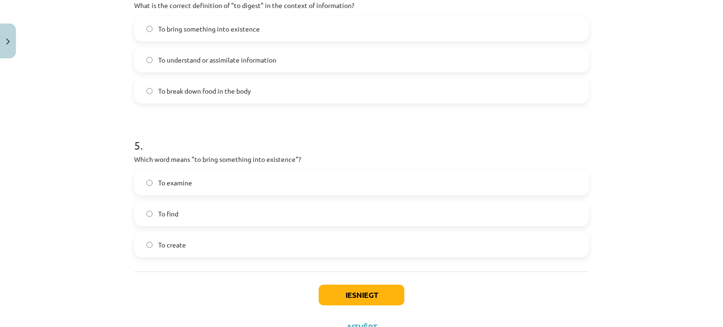
scroll to position [751, 0]
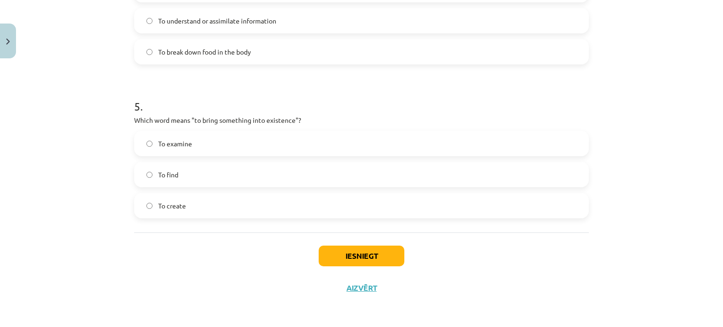
click at [223, 195] on label "To create" at bounding box center [361, 206] width 453 height 24
click at [346, 253] on button "Iesniegt" at bounding box center [362, 256] width 86 height 21
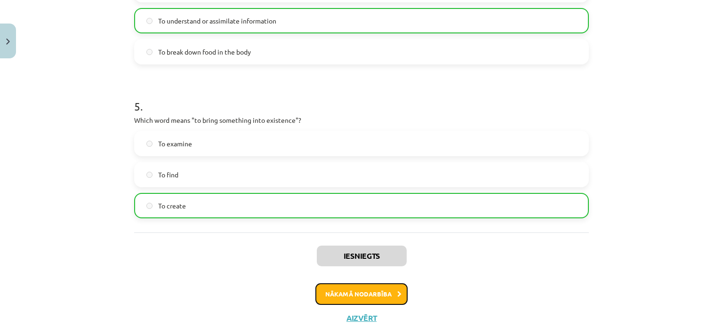
click at [377, 286] on button "Nākamā nodarbība" at bounding box center [361, 294] width 92 height 22
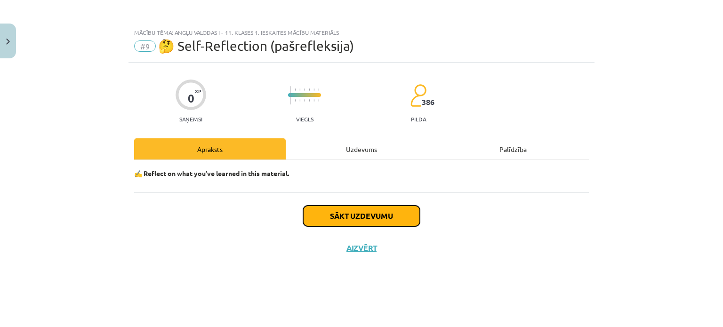
click at [369, 217] on button "Sākt uzdevumu" at bounding box center [361, 216] width 117 height 21
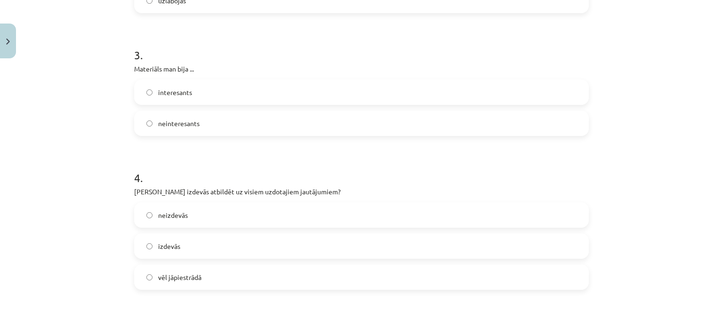
scroll to position [471, 0]
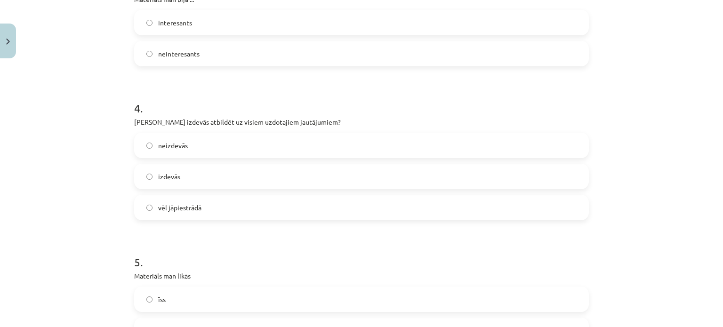
click at [369, 206] on label "vēl jāpiestrādā" at bounding box center [361, 208] width 453 height 24
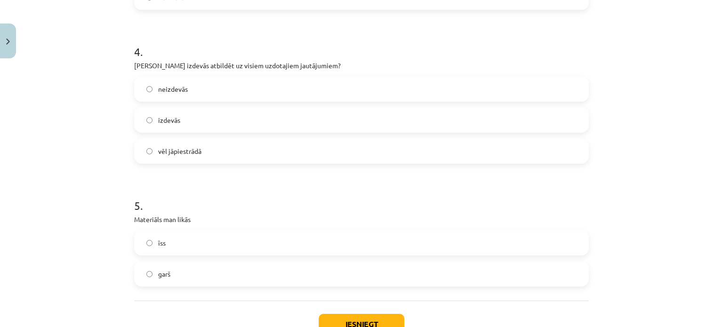
scroll to position [595, 0]
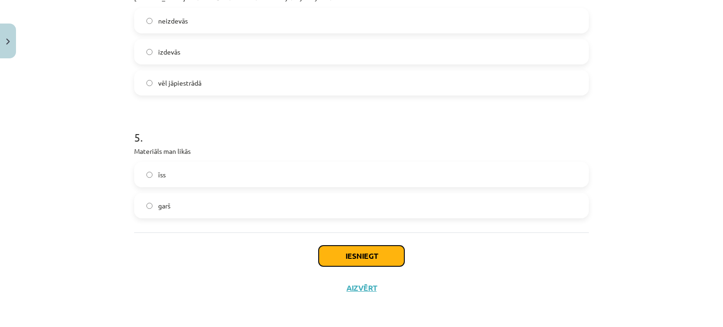
click at [372, 259] on button "Iesniegt" at bounding box center [362, 256] width 86 height 21
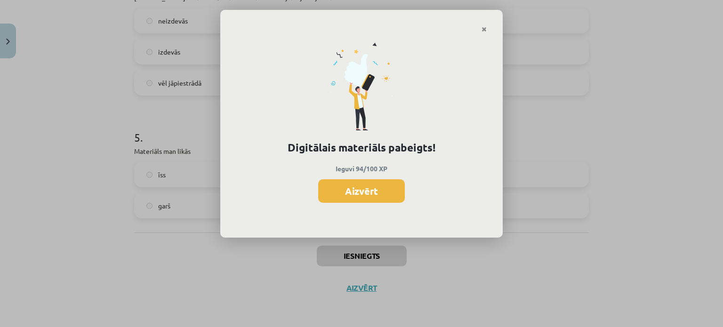
scroll to position [648, 0]
click at [375, 192] on button "Aizvērt" at bounding box center [361, 191] width 87 height 24
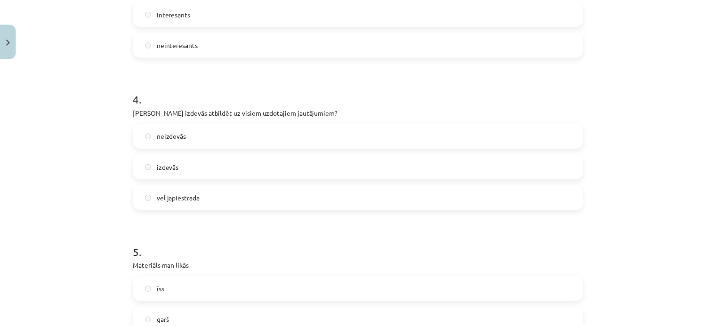
scroll to position [407, 0]
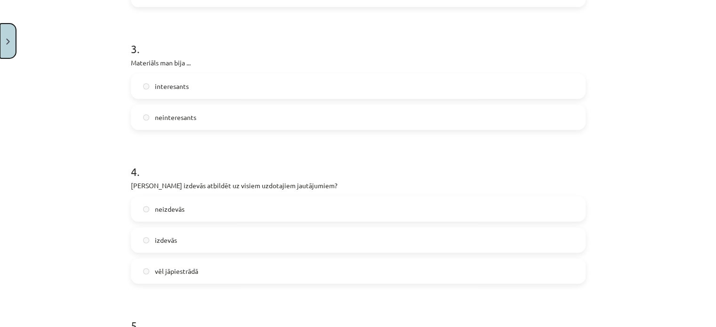
click at [6, 57] on button "Close" at bounding box center [8, 41] width 16 height 35
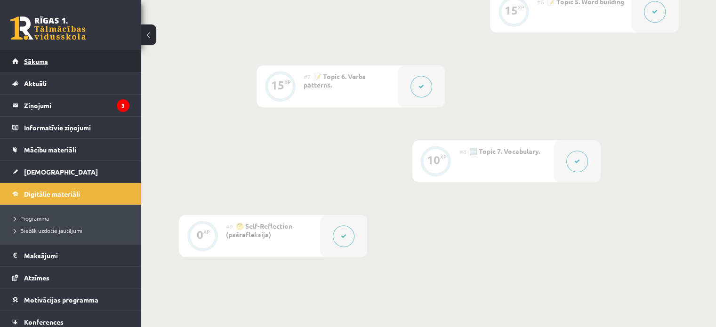
click at [94, 62] on link "Sākums" at bounding box center [70, 61] width 117 height 22
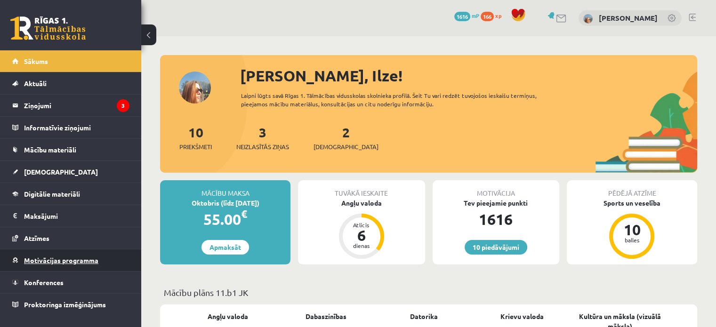
click at [81, 259] on span "Motivācijas programma" at bounding box center [61, 260] width 74 height 8
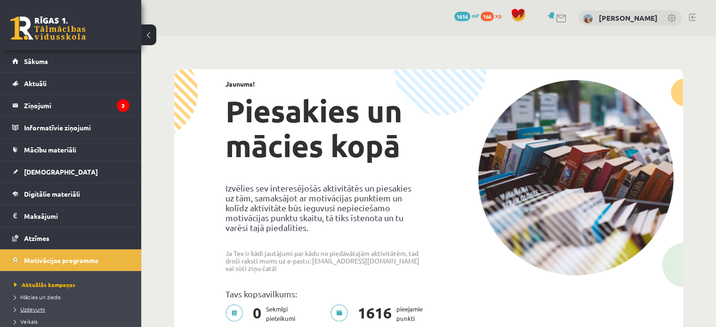
click at [41, 307] on span "Uzdevumi" at bounding box center [29, 309] width 31 height 8
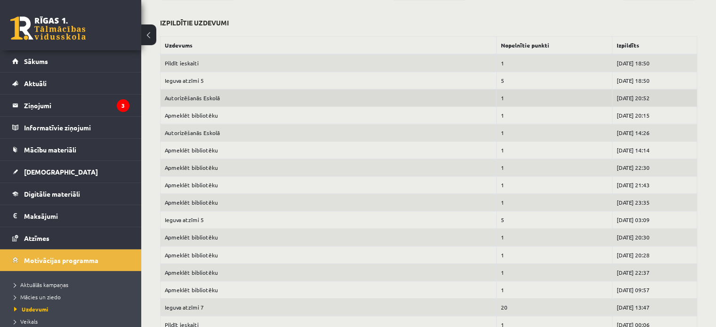
scroll to position [471, 0]
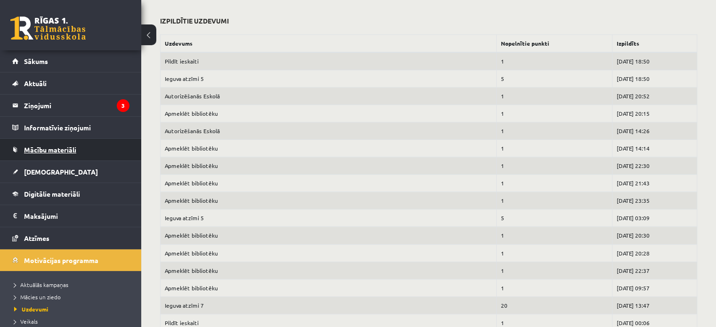
click at [35, 152] on span "Mācību materiāli" at bounding box center [50, 149] width 52 height 8
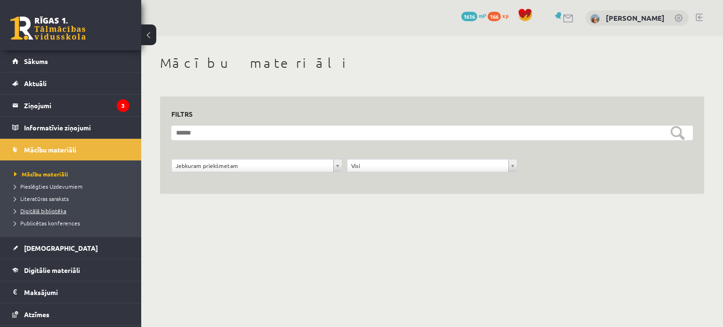
click at [38, 209] on span "Digitālā bibliotēka" at bounding box center [40, 211] width 52 height 8
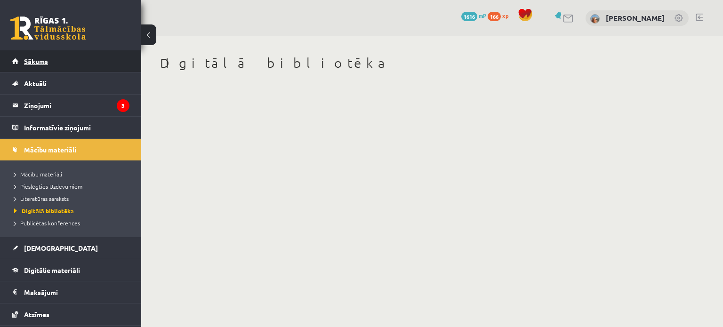
click at [37, 65] on link "Sākums" at bounding box center [70, 61] width 117 height 22
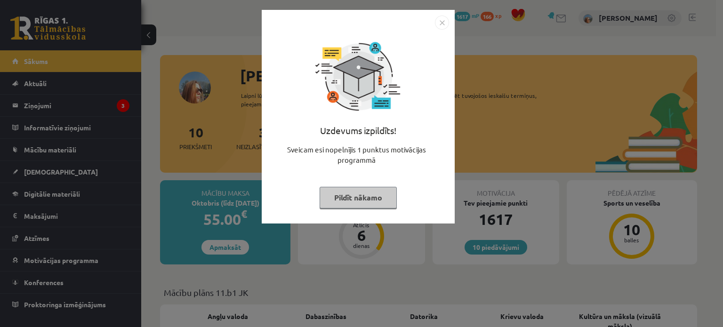
click at [345, 206] on button "Pildīt nākamo" at bounding box center [358, 198] width 77 height 22
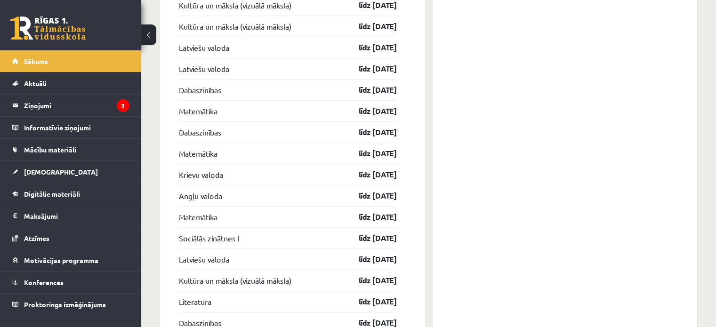
scroll to position [941, 0]
